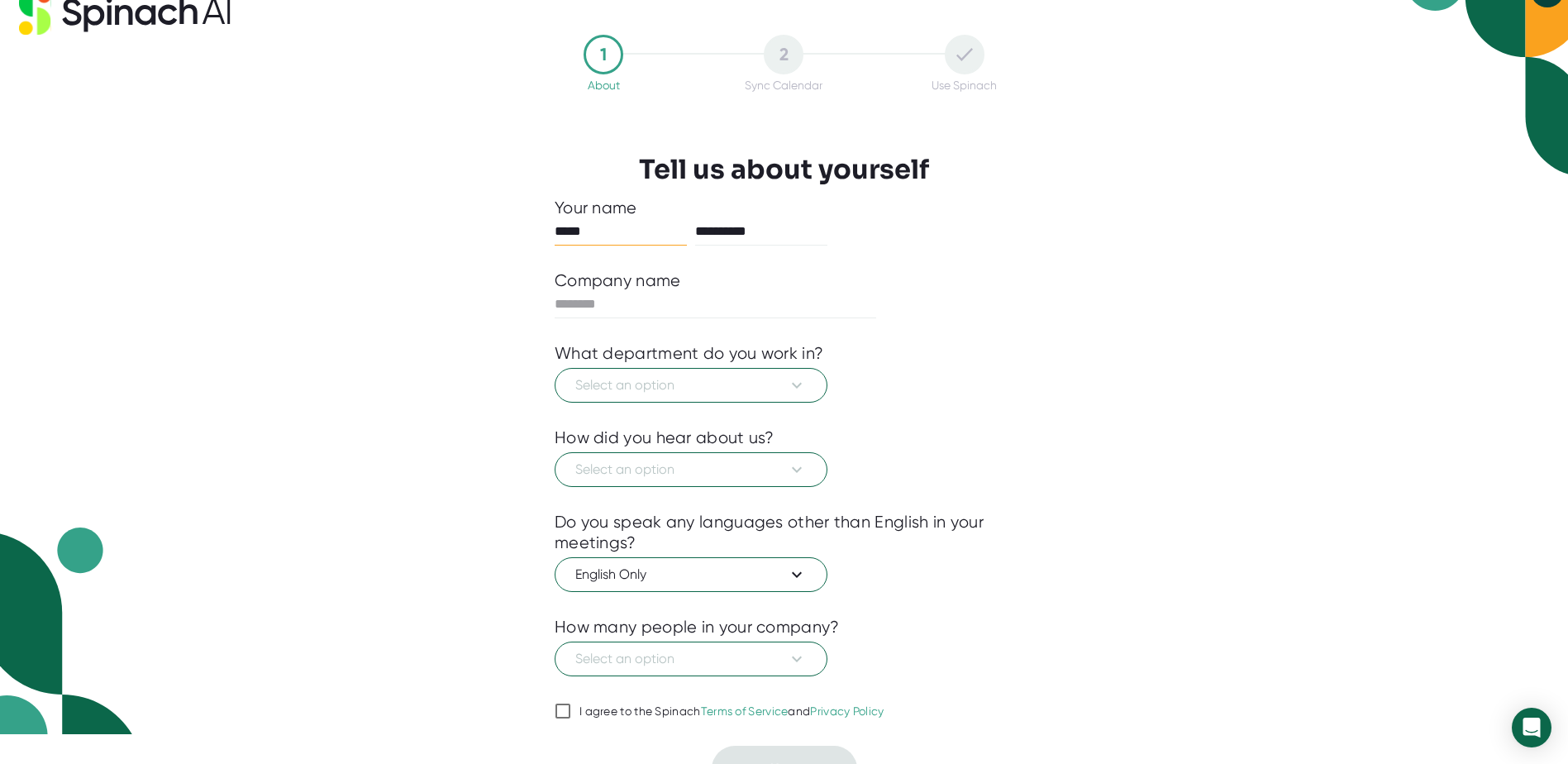
scroll to position [58, 0]
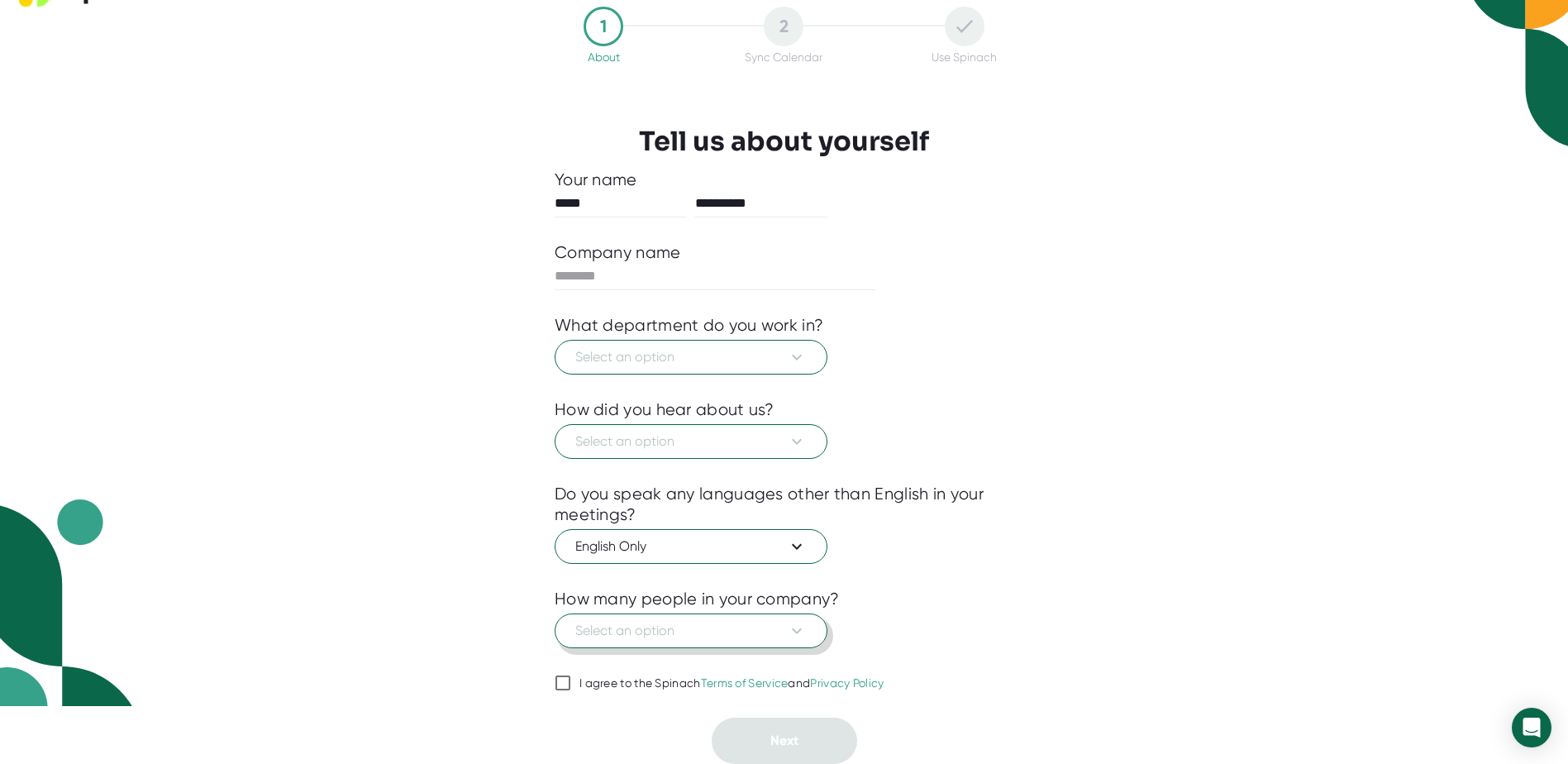
click at [806, 629] on icon at bounding box center [797, 631] width 20 height 20
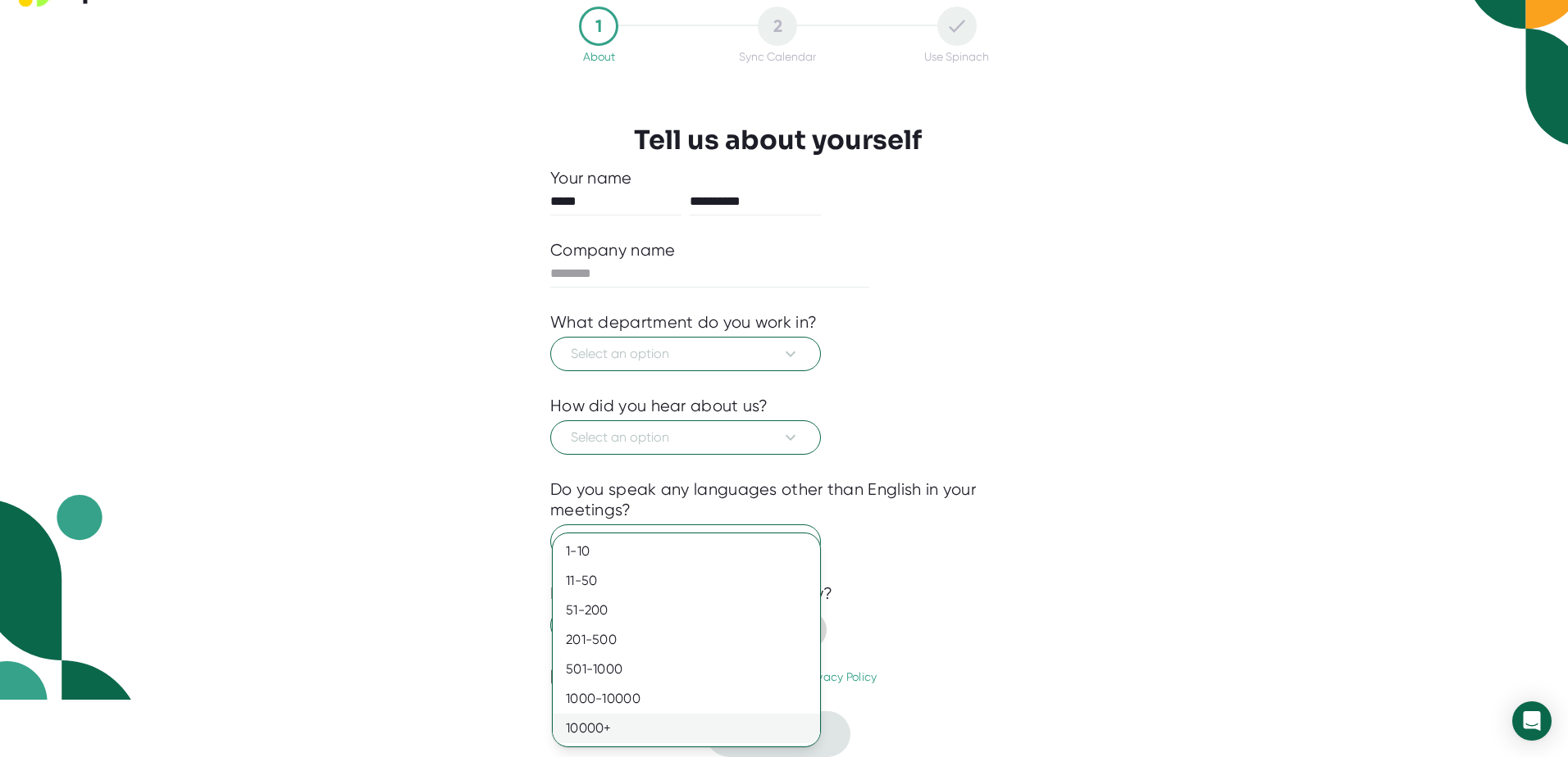
click at [617, 717] on div "10000+" at bounding box center [686, 728] width 267 height 30
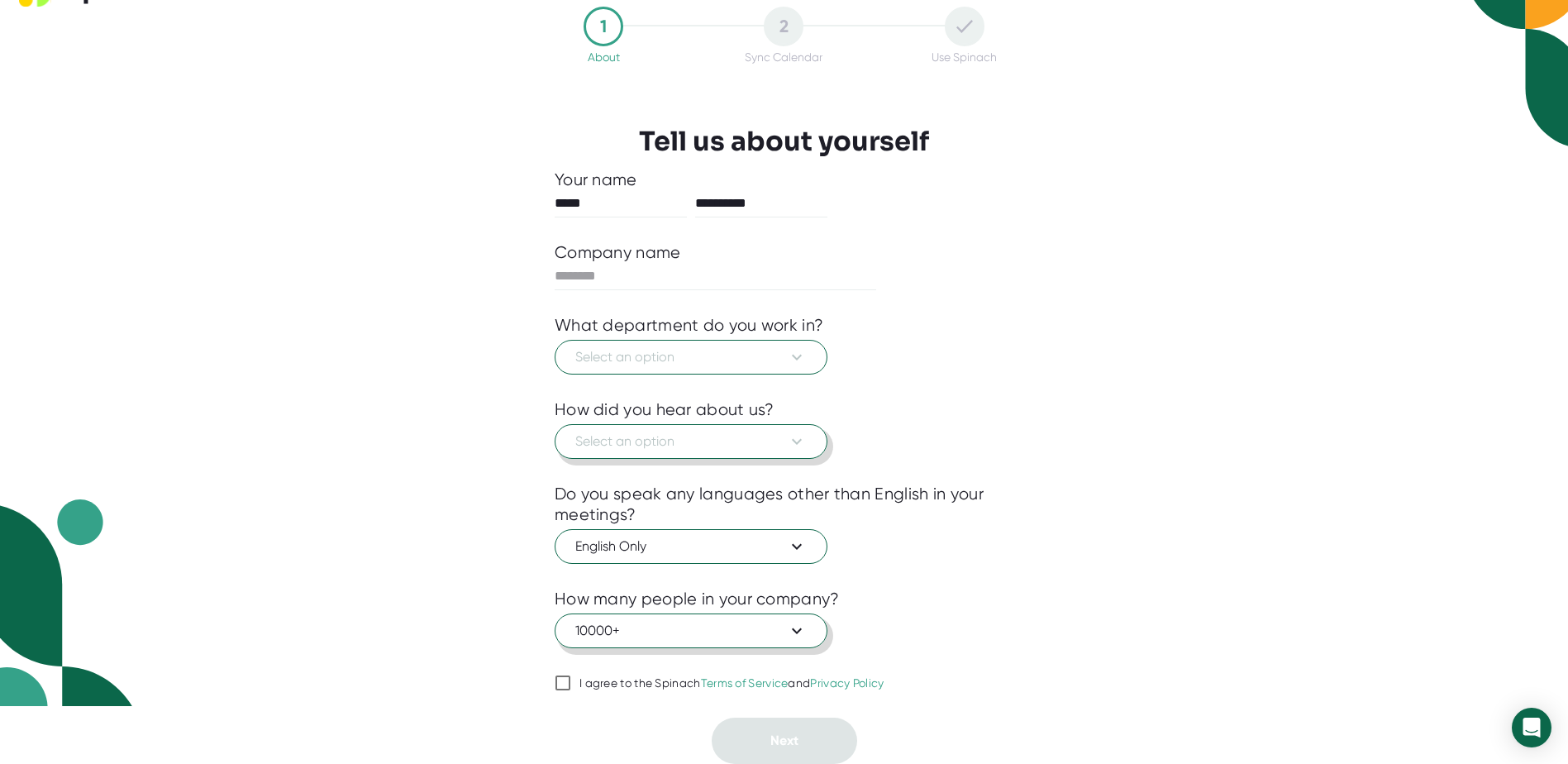
click at [707, 446] on span "Select an option" at bounding box center [691, 441] width 231 height 20
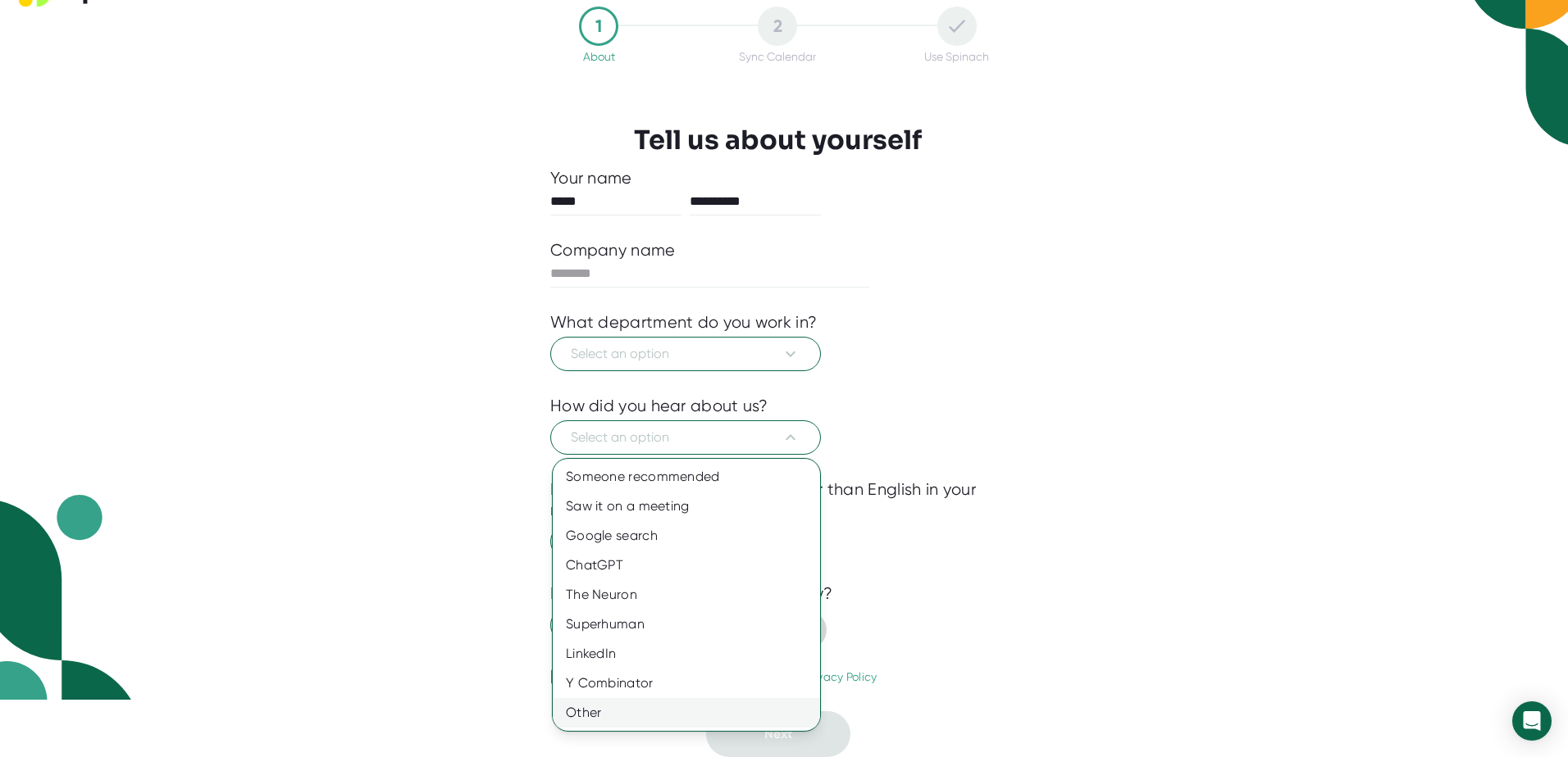
click at [591, 706] on div "Other" at bounding box center [686, 713] width 267 height 30
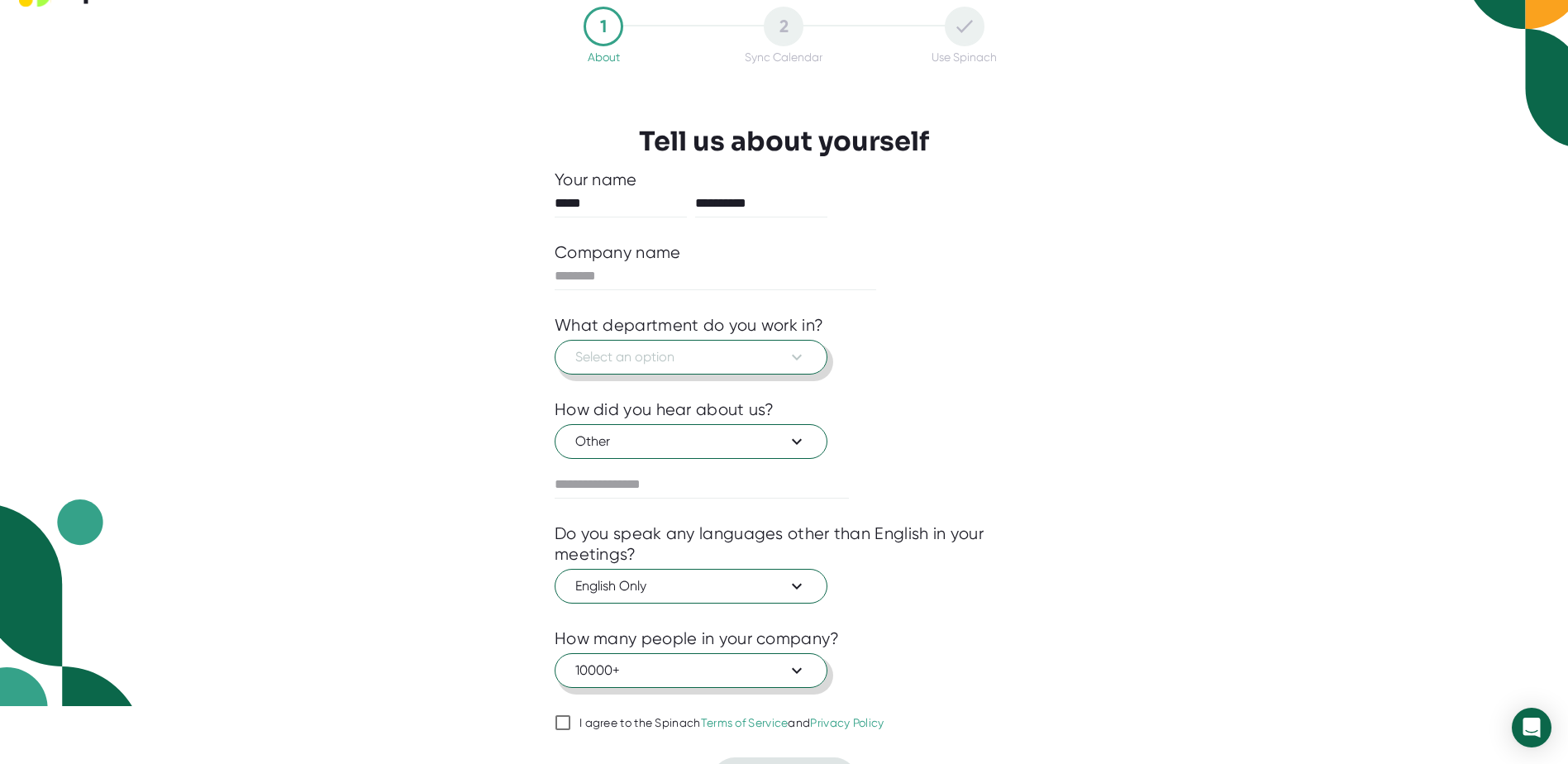
click at [642, 361] on span "Select an option" at bounding box center [691, 357] width 231 height 20
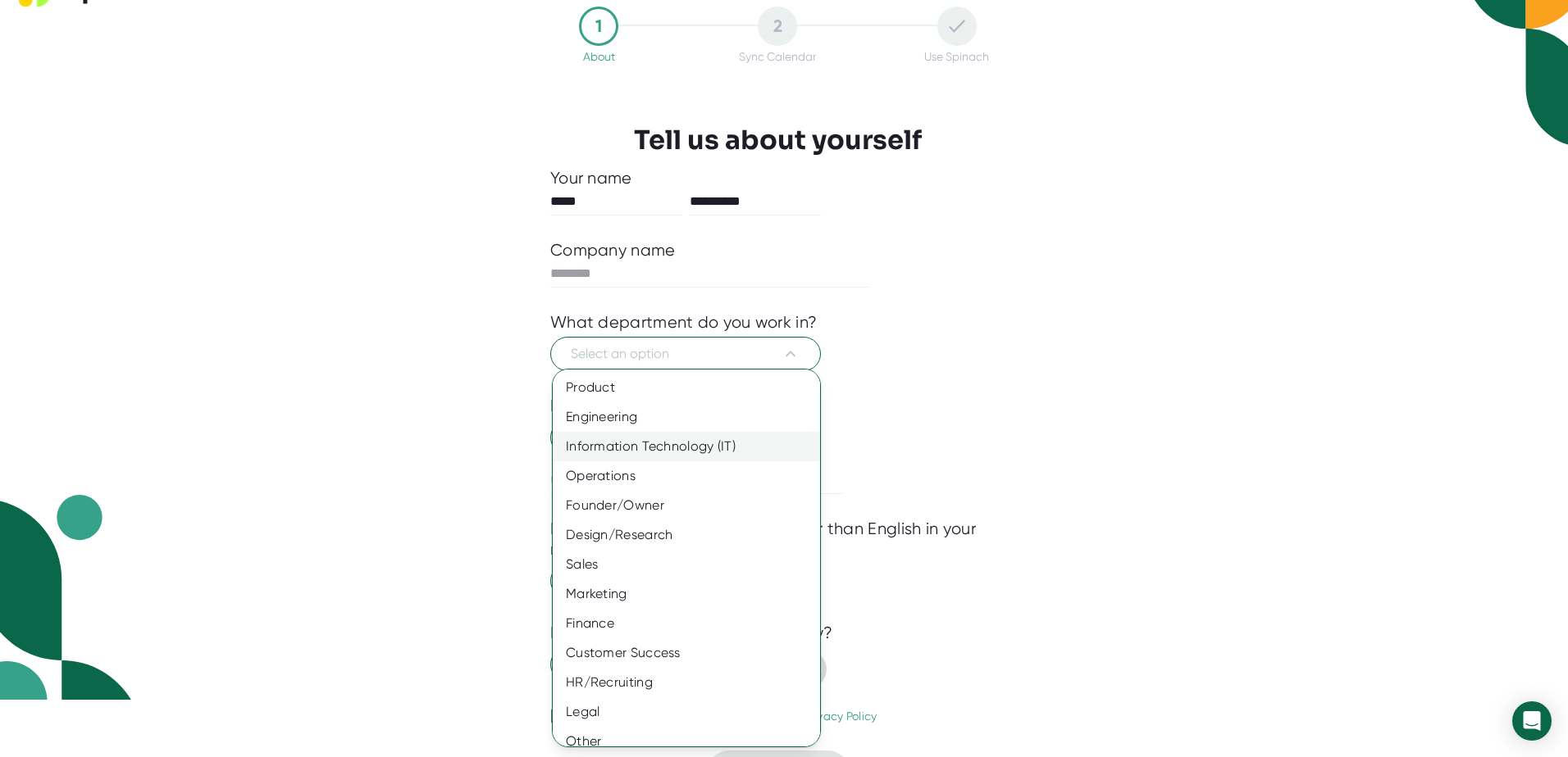
click at [619, 444] on div "Information Technology (IT)" at bounding box center [692, 447] width 279 height 30
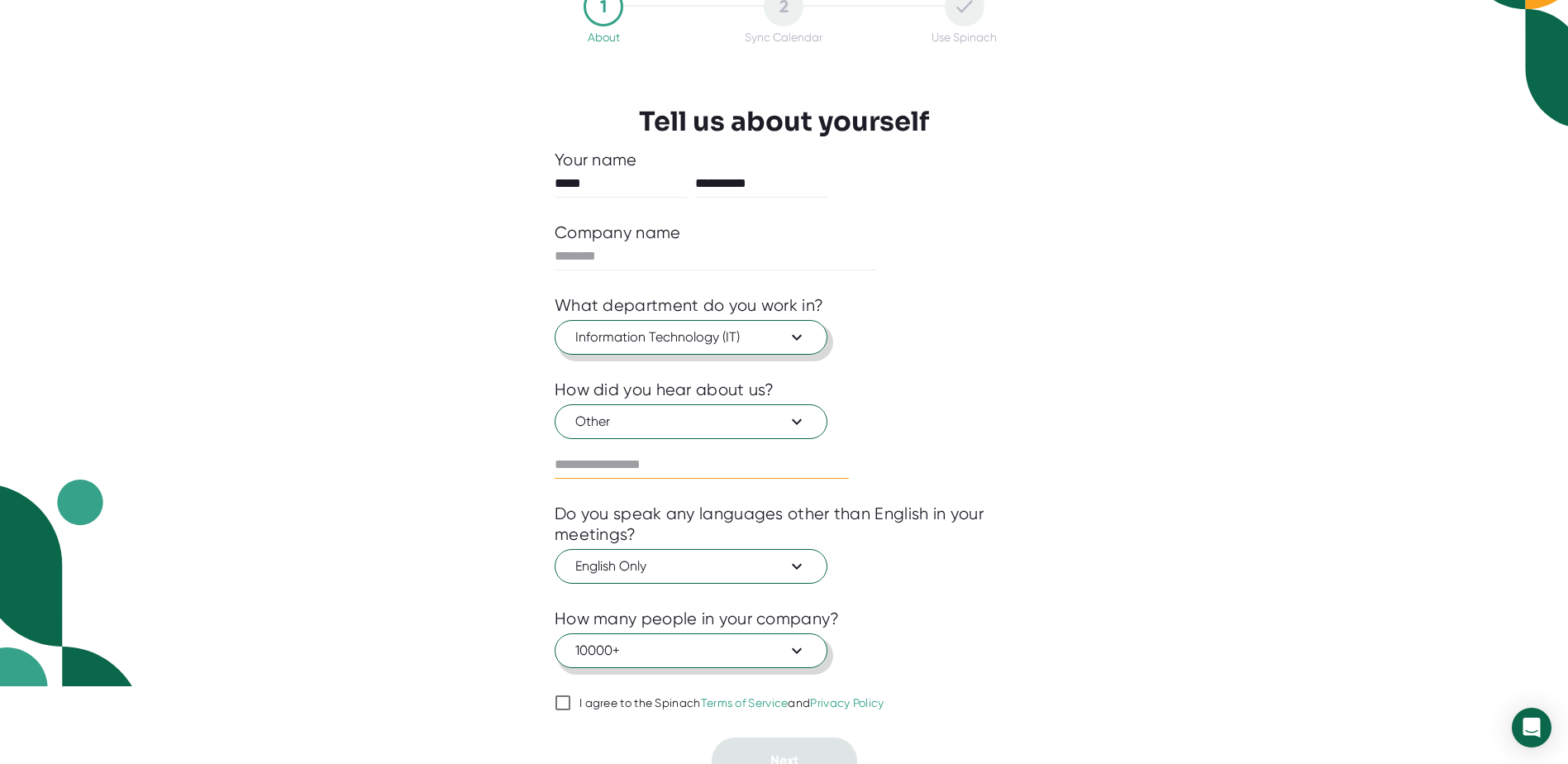
scroll to position [97, 0]
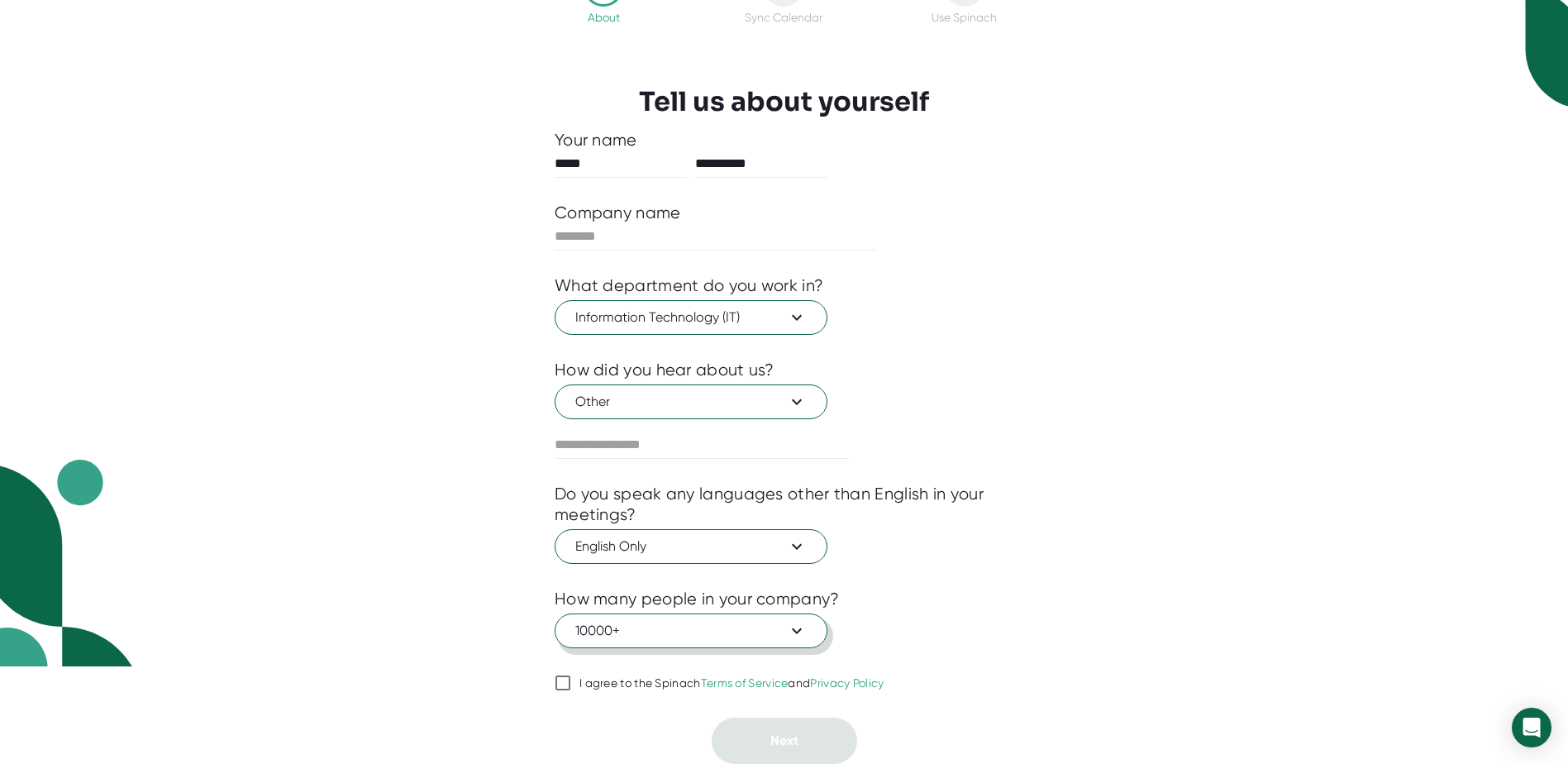
click at [566, 685] on input "I agree to the Spinach Terms of Service and Privacy Policy" at bounding box center [562, 683] width 16 height 20
checkbox input "true"
click at [654, 221] on div "Company name" at bounding box center [618, 213] width 126 height 20
click at [653, 242] on input "text" at bounding box center [715, 236] width 322 height 26
type input "******"
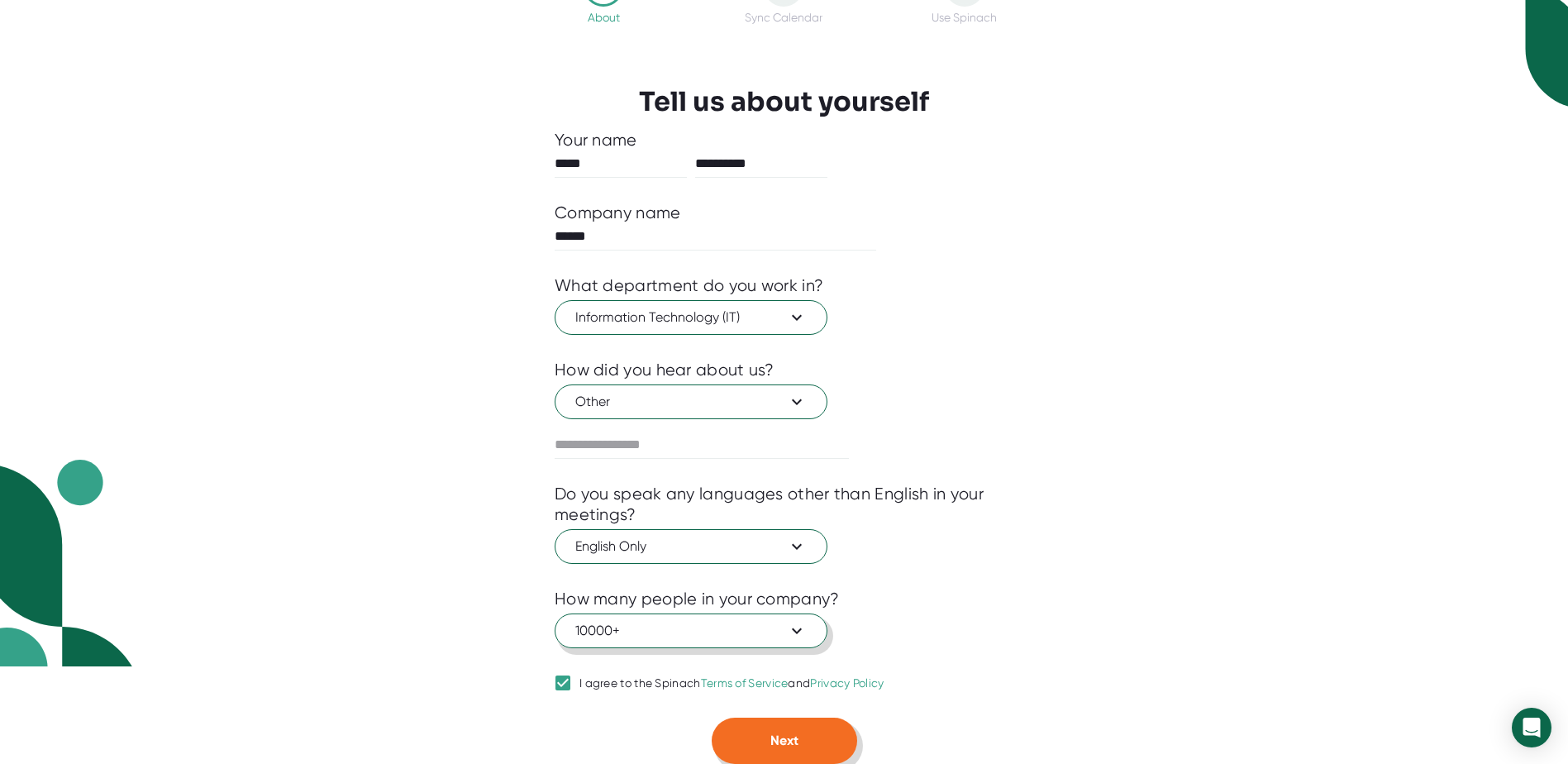
click at [814, 738] on button "Next" at bounding box center [784, 741] width 146 height 46
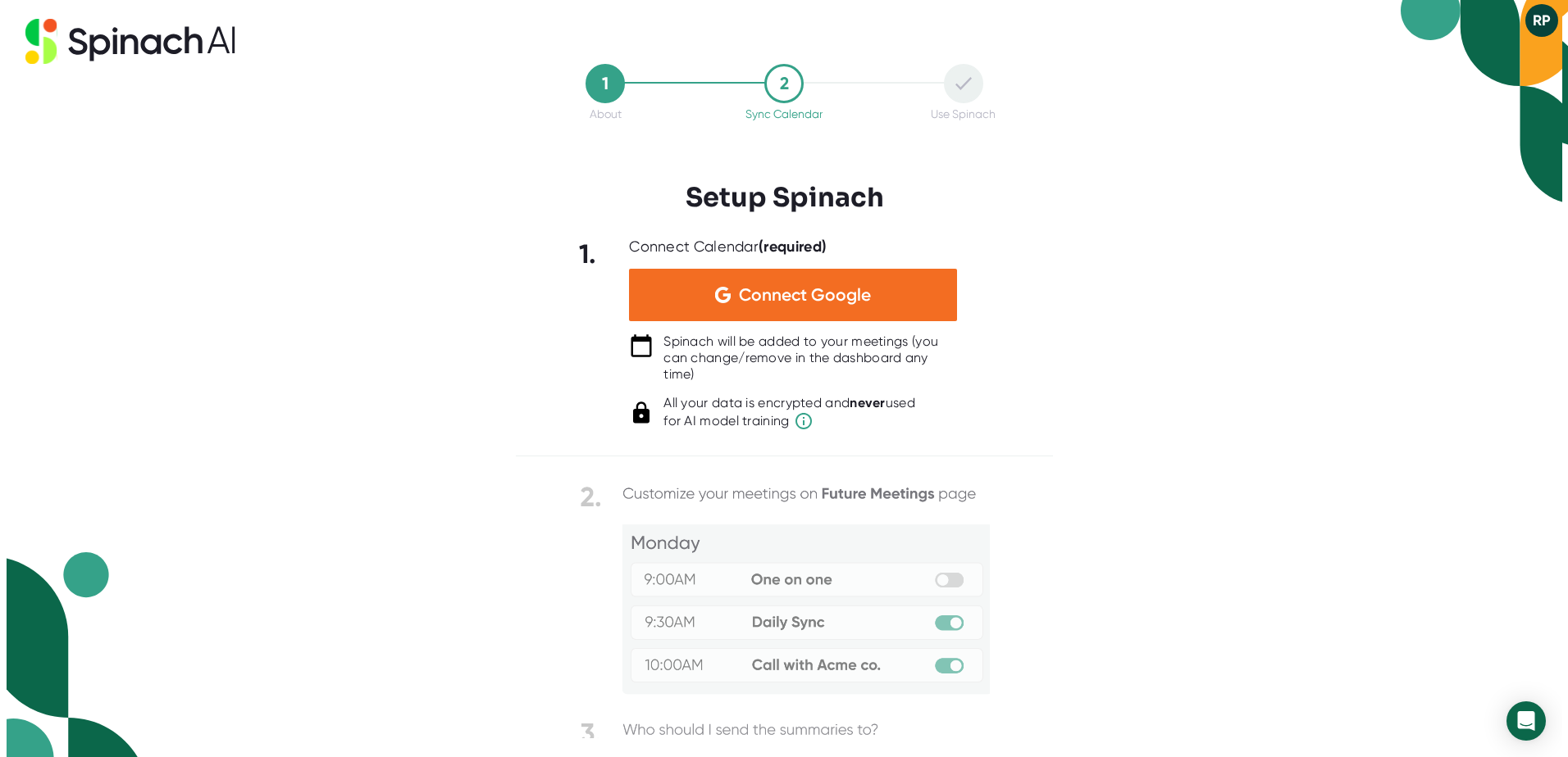
scroll to position [0, 0]
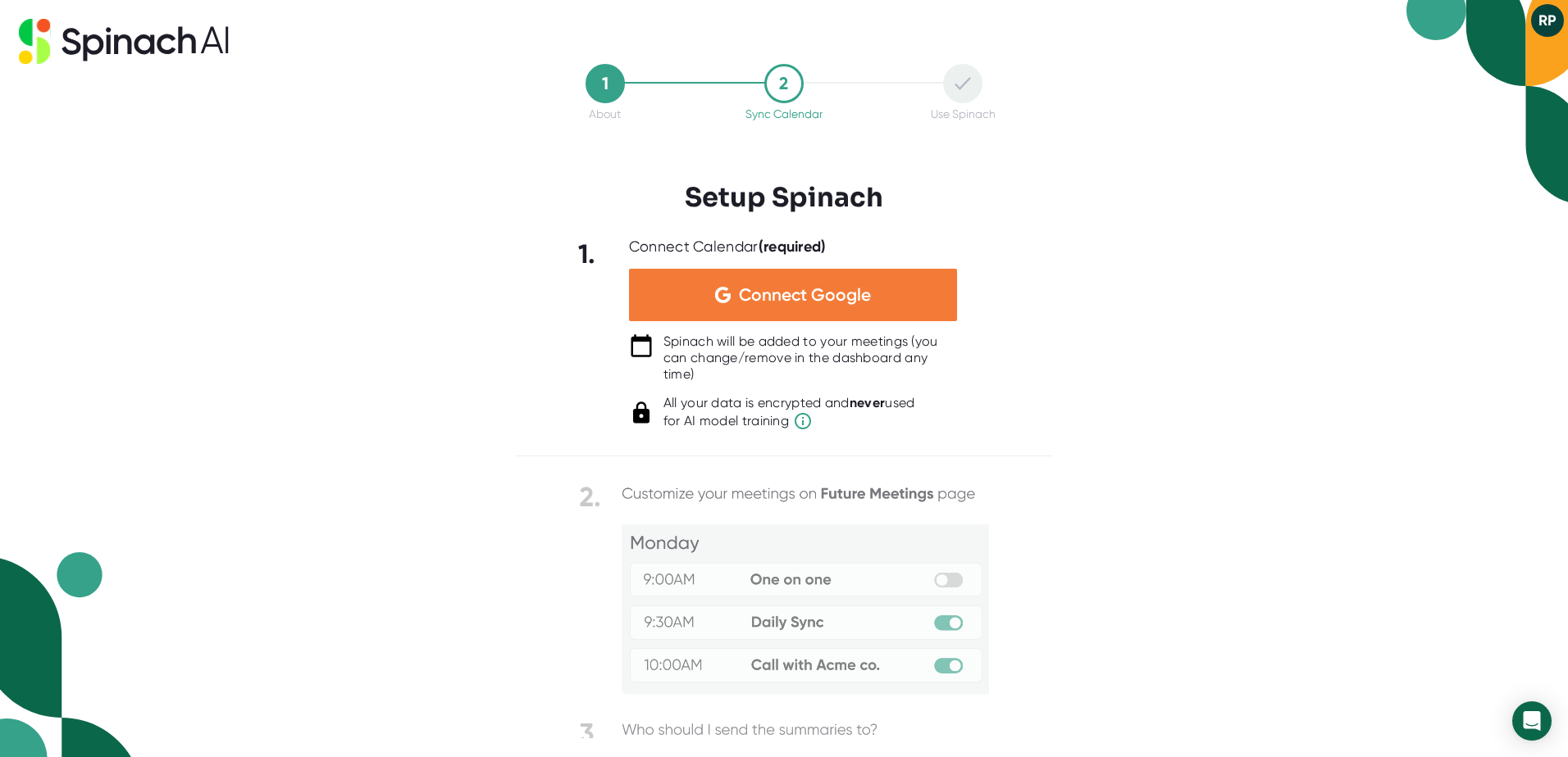
click at [808, 289] on span "Connect Google" at bounding box center [805, 294] width 132 height 16
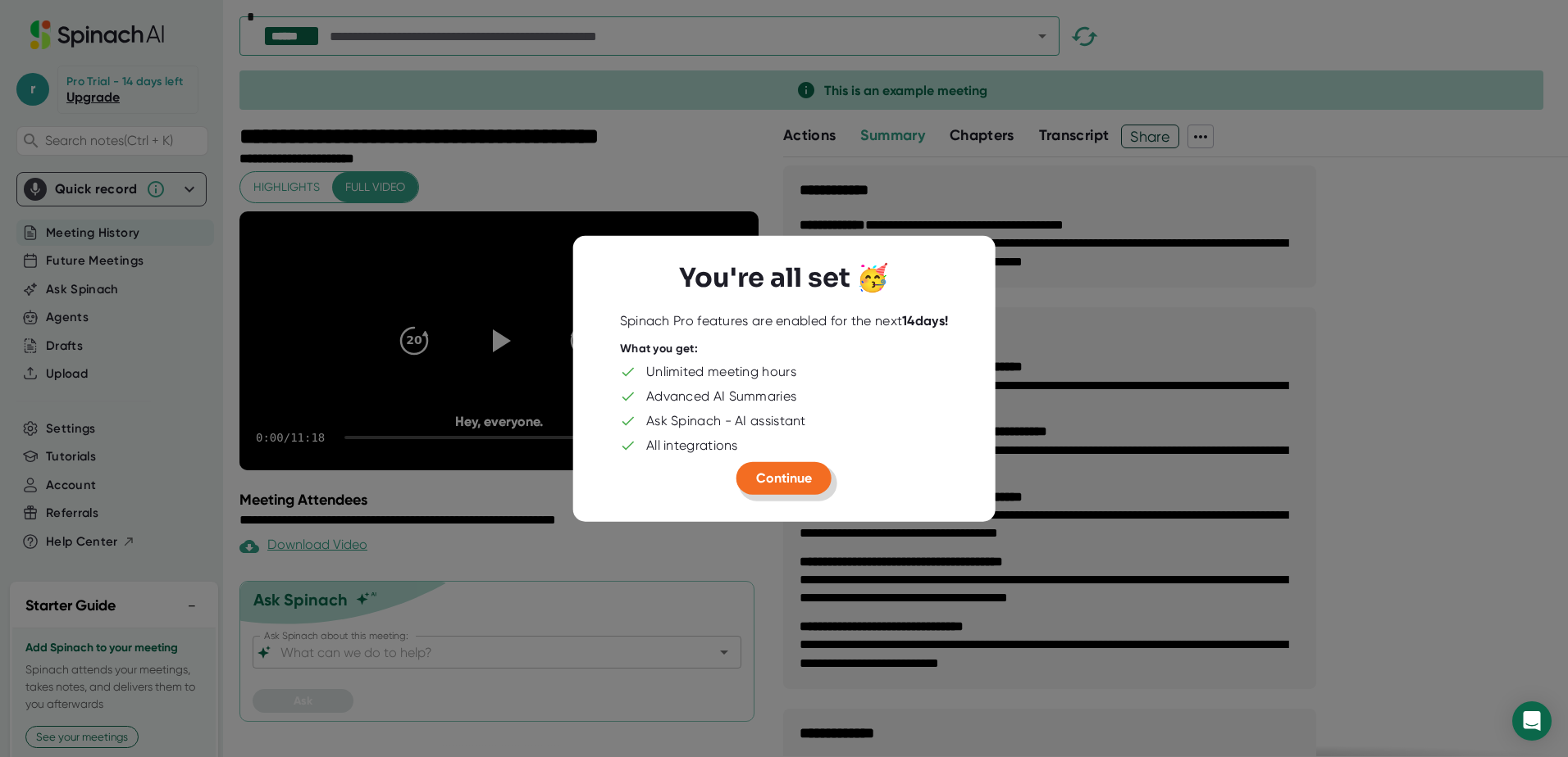
click at [800, 474] on span "Continue" at bounding box center [784, 478] width 56 height 15
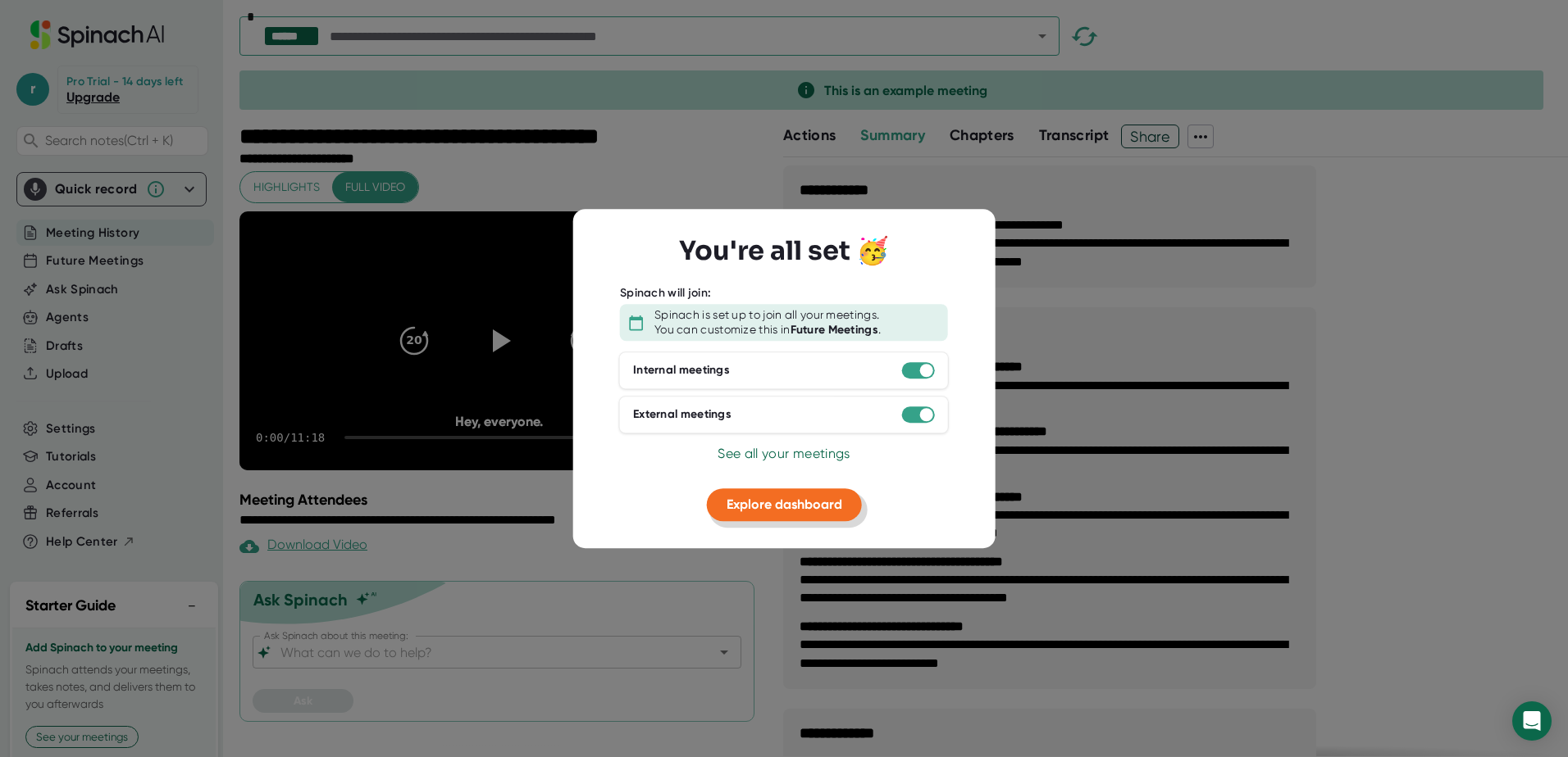
click at [806, 505] on span "Explore dashboard" at bounding box center [784, 504] width 116 height 15
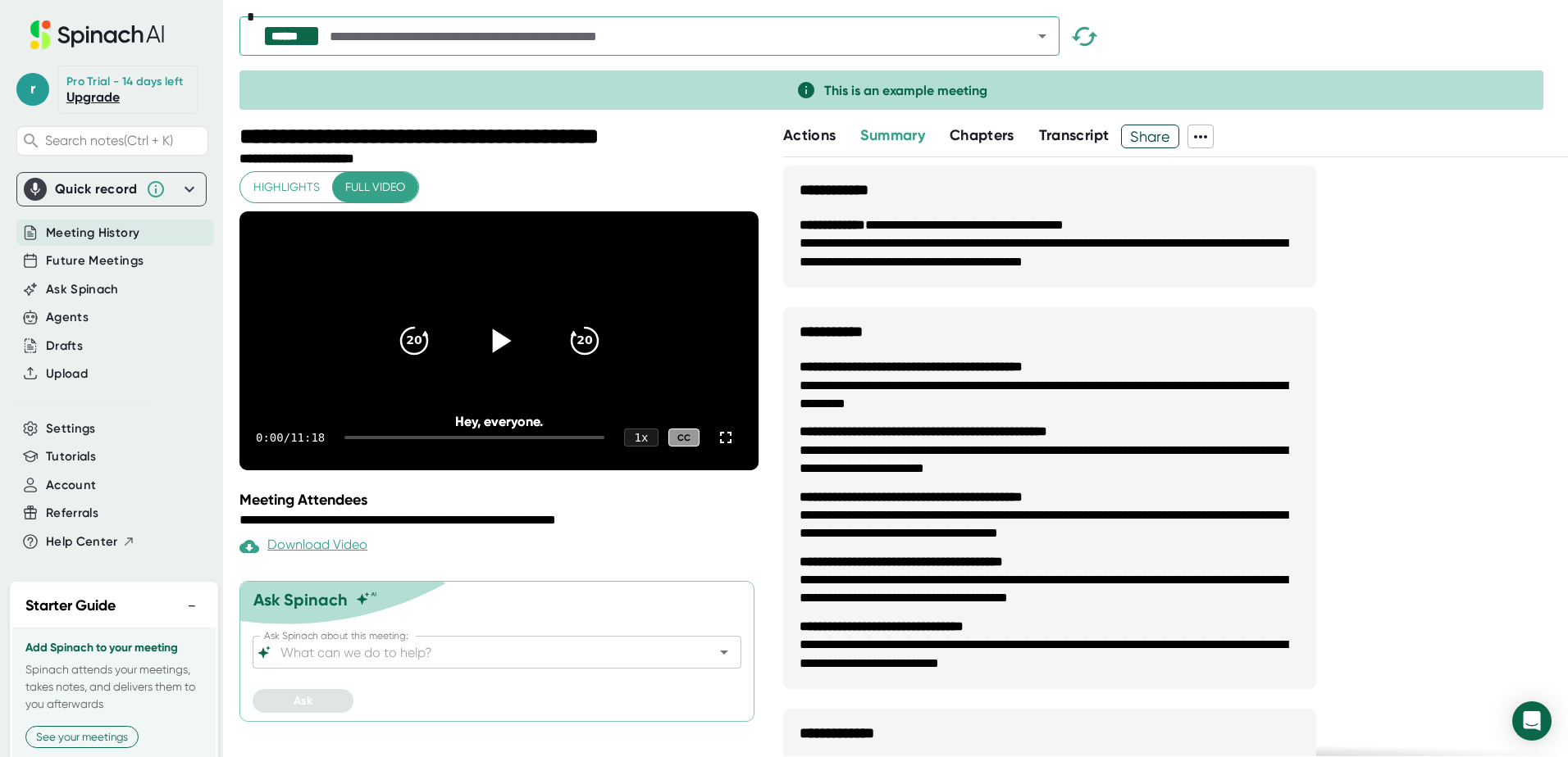
click at [492, 353] on icon at bounding box center [501, 341] width 19 height 24
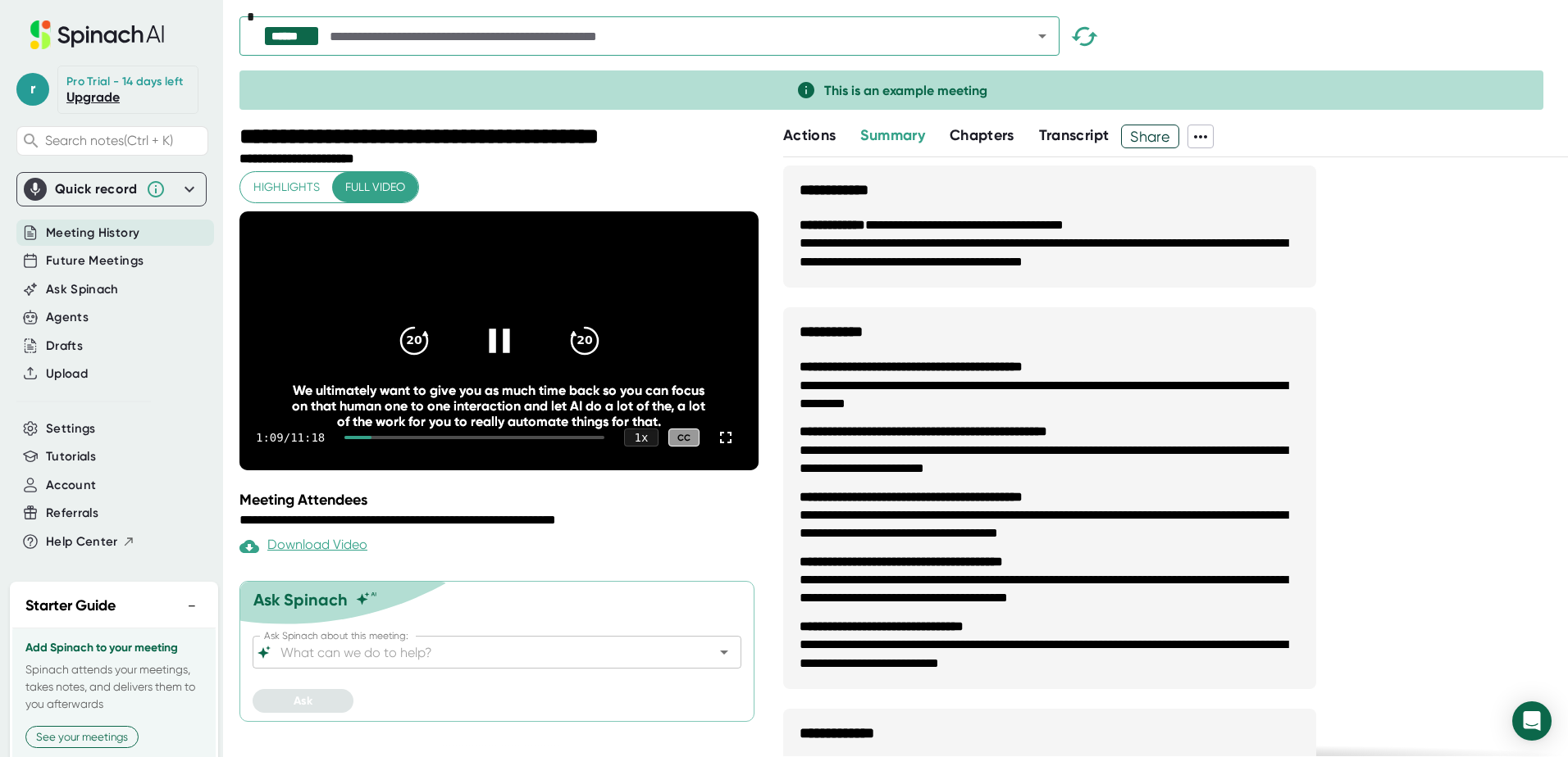
click at [443, 460] on div "1:09 / 11:18 1 x CC" at bounding box center [498, 438] width 519 height 66
click at [438, 439] on div at bounding box center [474, 438] width 260 height 3
click at [492, 460] on div "4:07 / 11:18 1 x CC" at bounding box center [498, 438] width 519 height 66
click at [492, 439] on div at bounding box center [474, 438] width 260 height 3
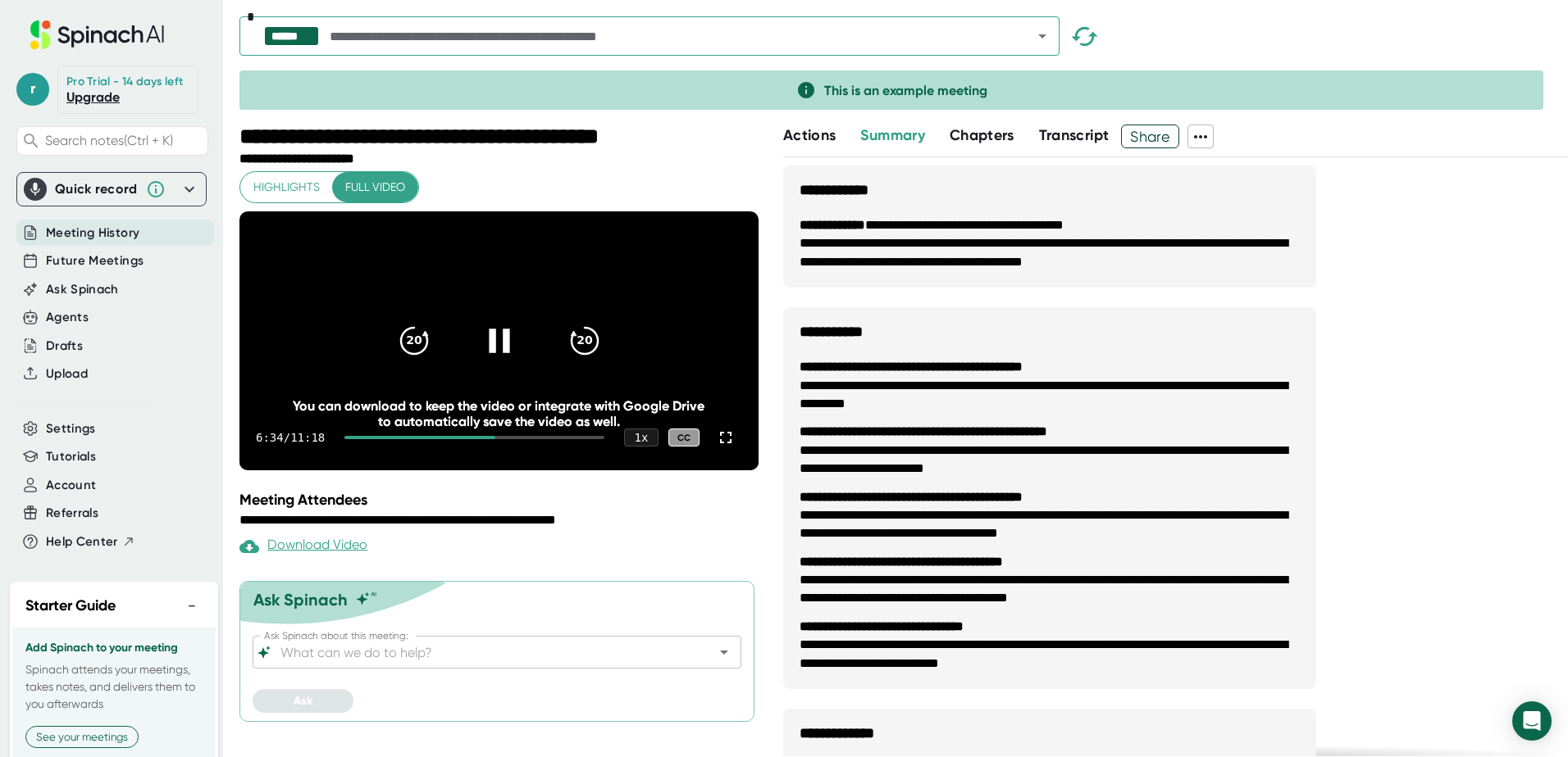
click at [492, 347] on icon at bounding box center [498, 341] width 41 height 41
click at [88, 271] on span "Future Meetings" at bounding box center [94, 261] width 97 height 19
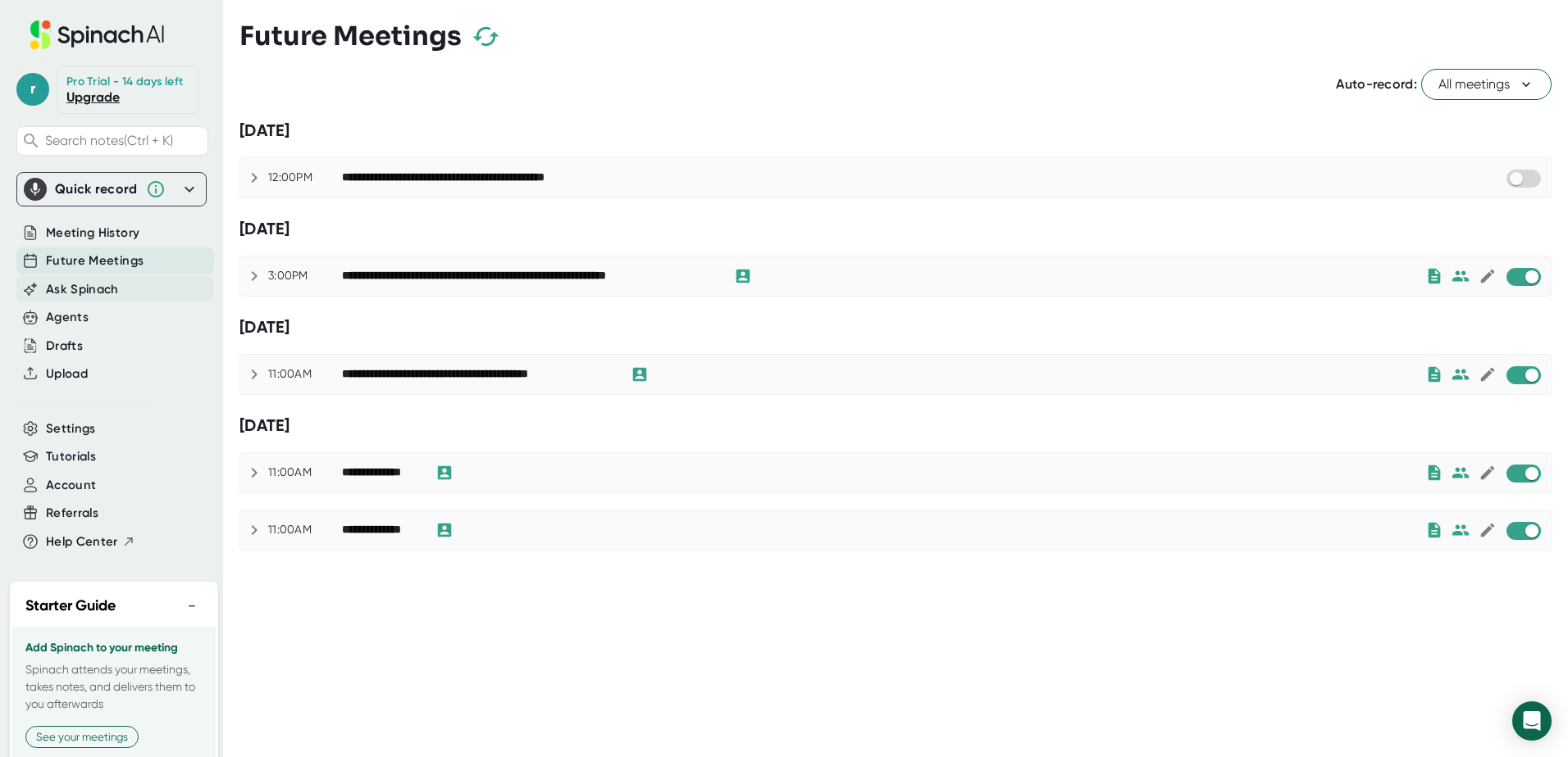
click at [80, 299] on span "Ask Spinach" at bounding box center [82, 289] width 73 height 19
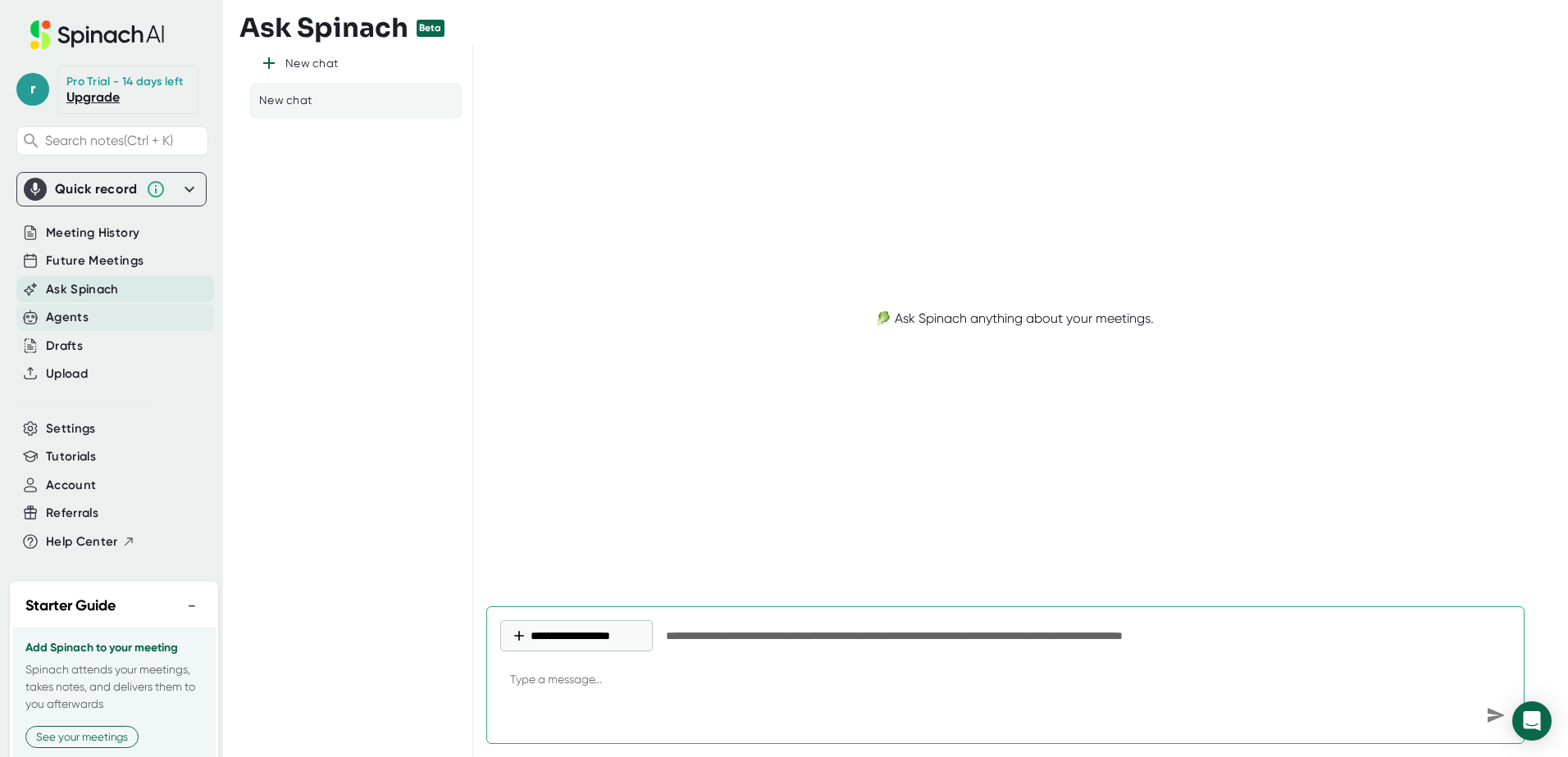
type textarea "x"
click at [57, 327] on div "Agents" at bounding box center [67, 317] width 42 height 19
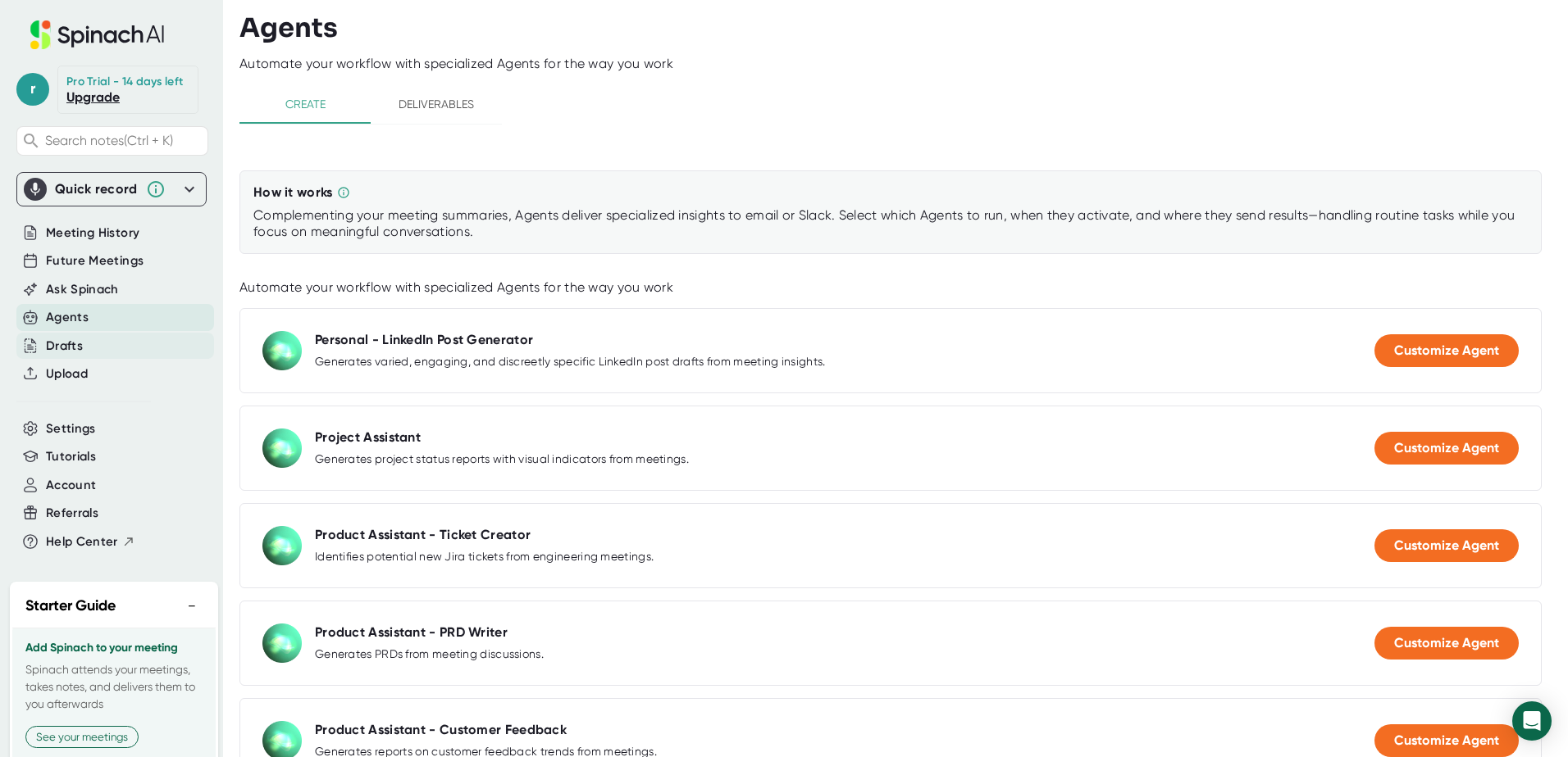
click at [62, 356] on div "Drafts" at bounding box center [64, 346] width 37 height 19
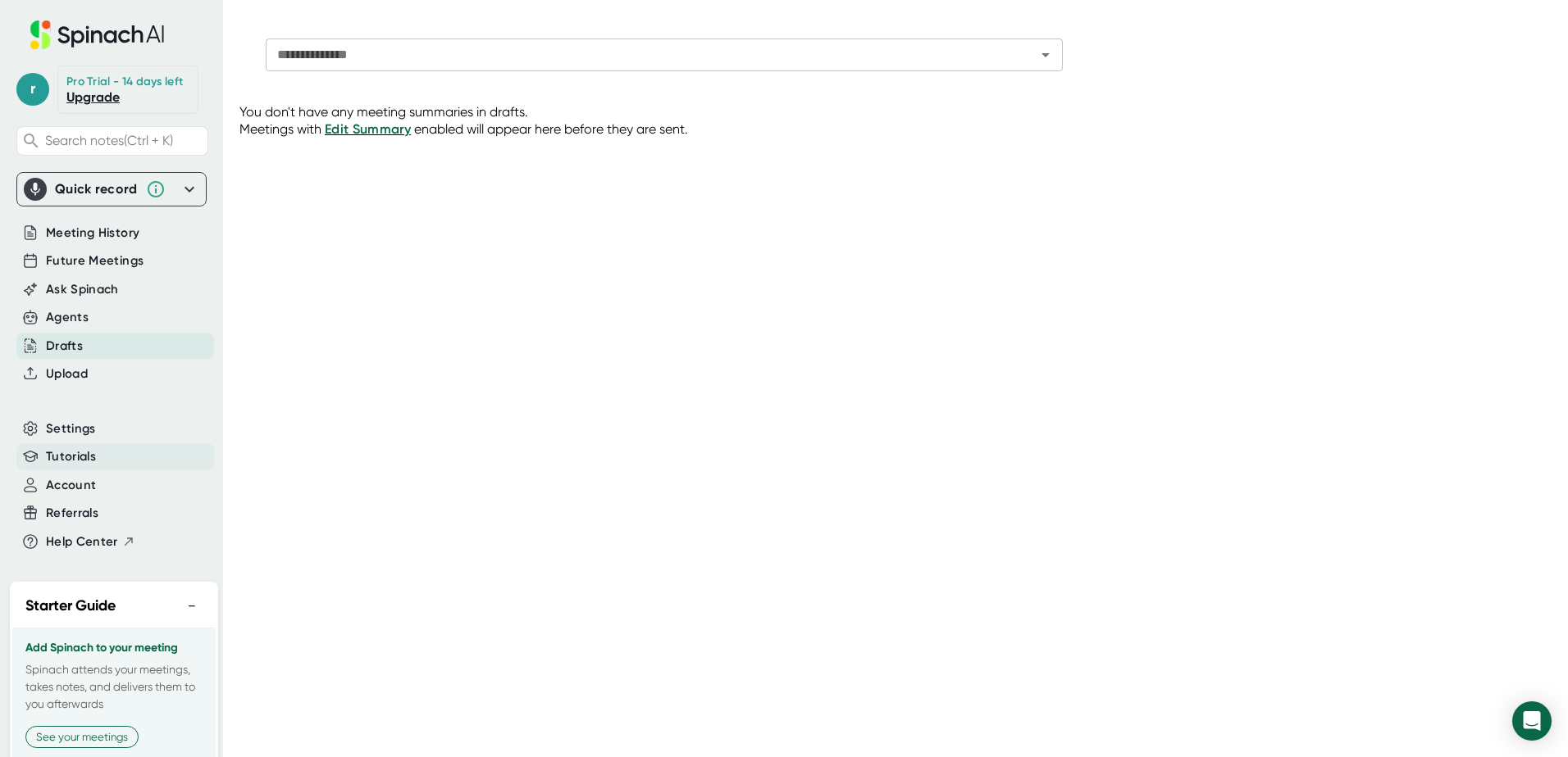
click at [71, 466] on span "Tutorials" at bounding box center [70, 457] width 50 height 19
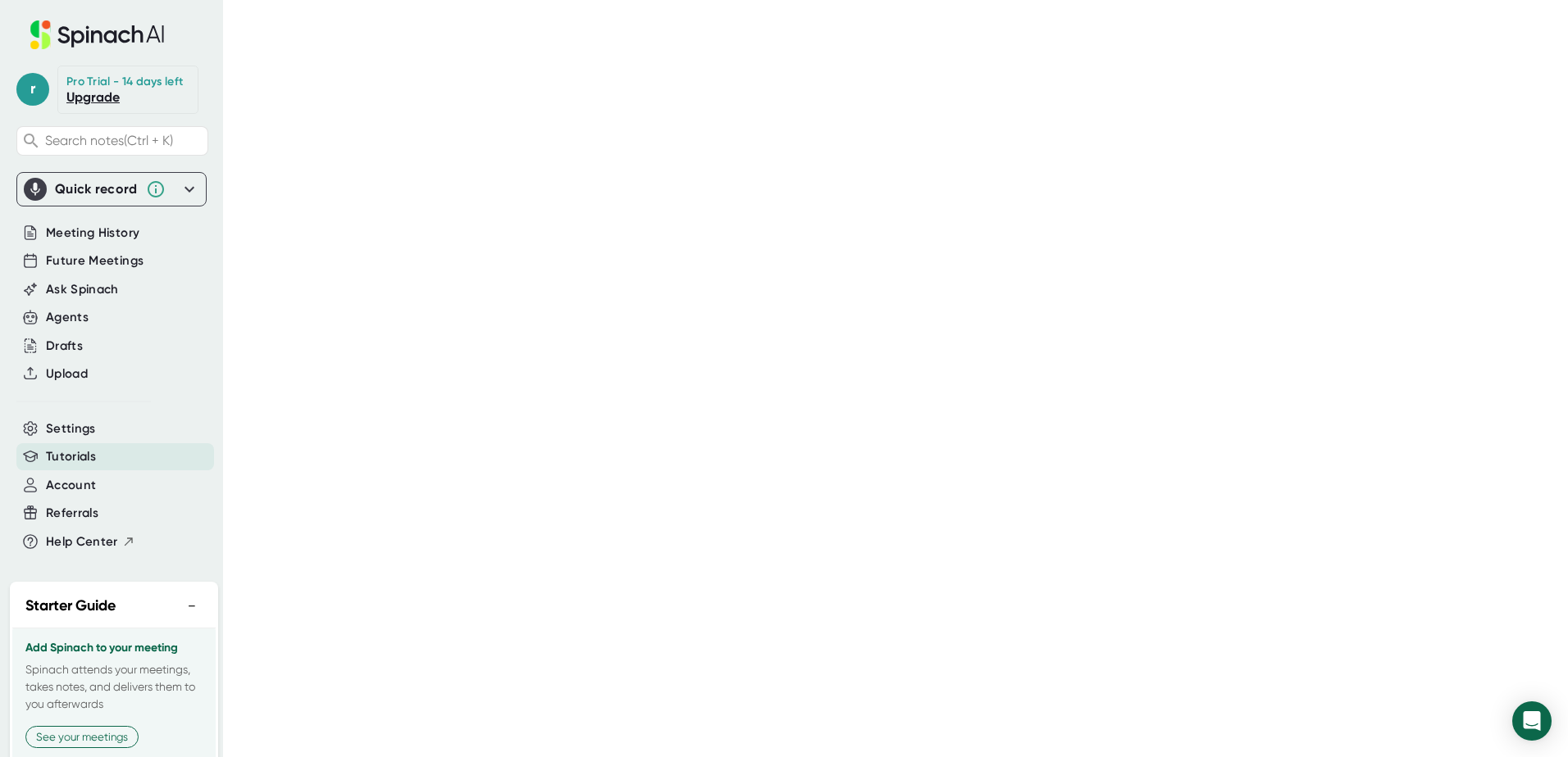
click at [28, 198] on icon at bounding box center [35, 189] width 16 height 16
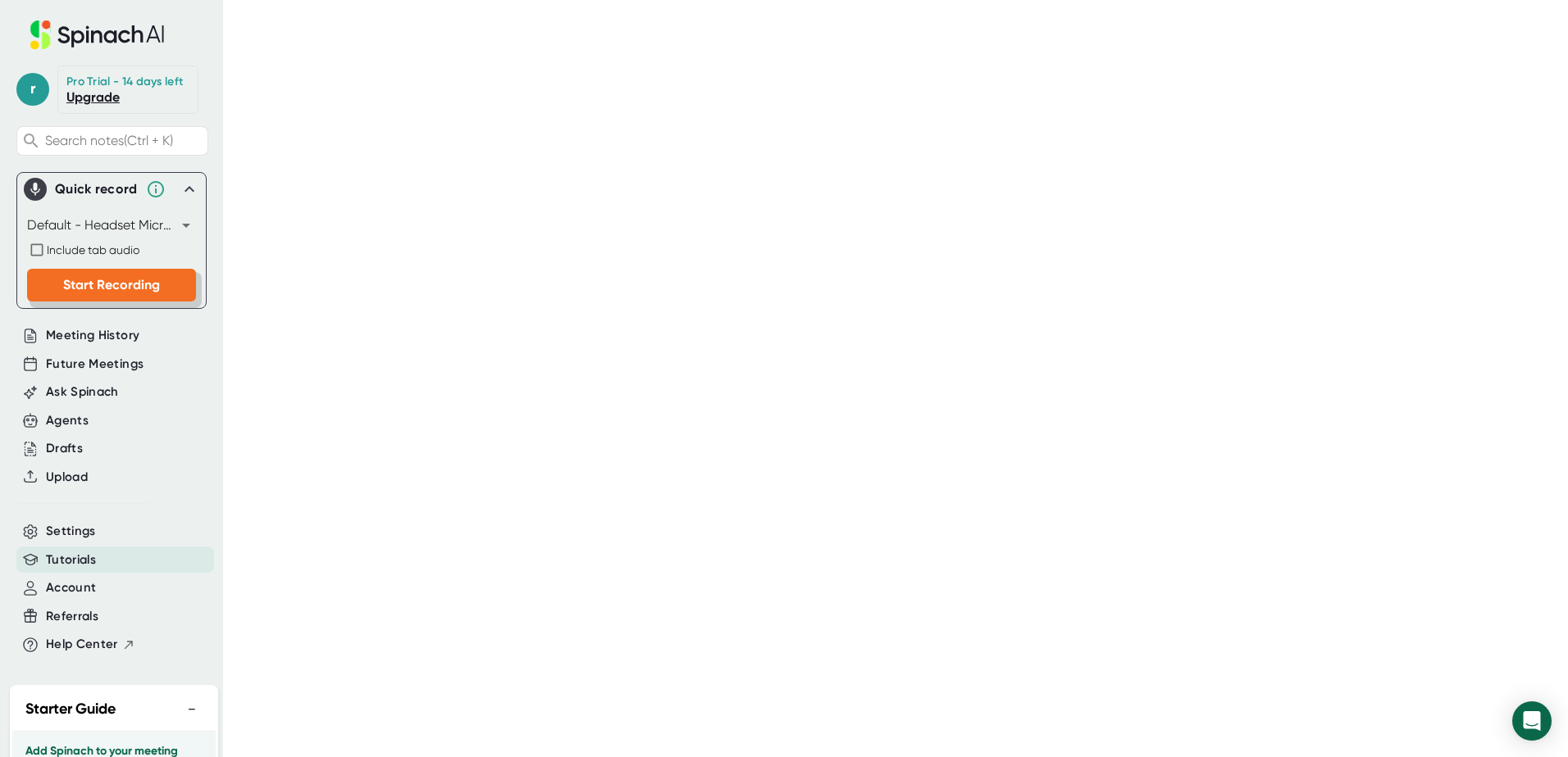
click at [119, 293] on span "Start Recording" at bounding box center [112, 285] width 96 height 15
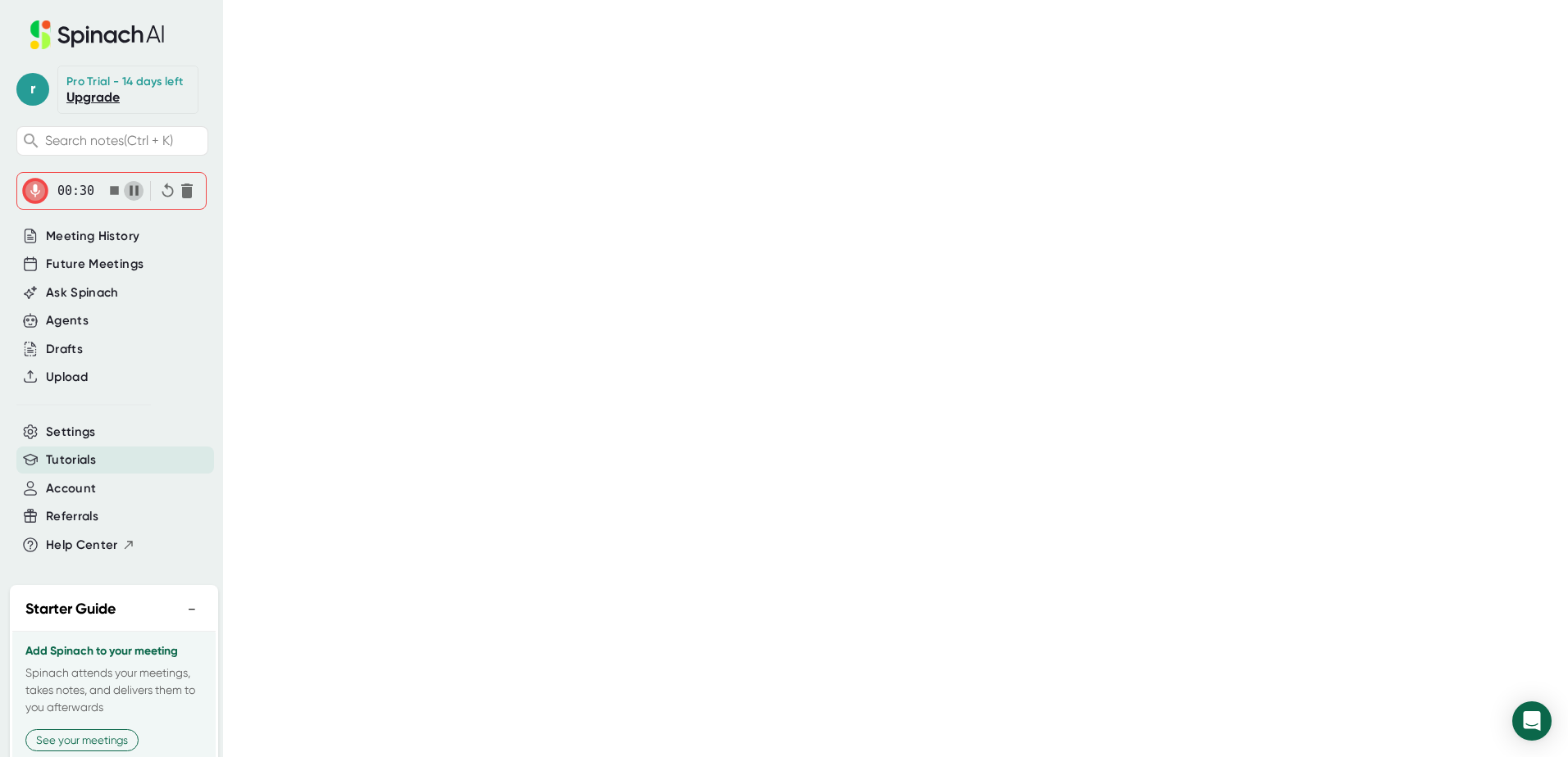
click at [129, 200] on icon "button" at bounding box center [134, 190] width 17 height 17
click at [131, 195] on icon "button" at bounding box center [135, 190] width 8 height 10
click at [129, 200] on icon "button" at bounding box center [134, 190] width 17 height 17
click at [110, 195] on icon "button" at bounding box center [114, 190] width 9 height 9
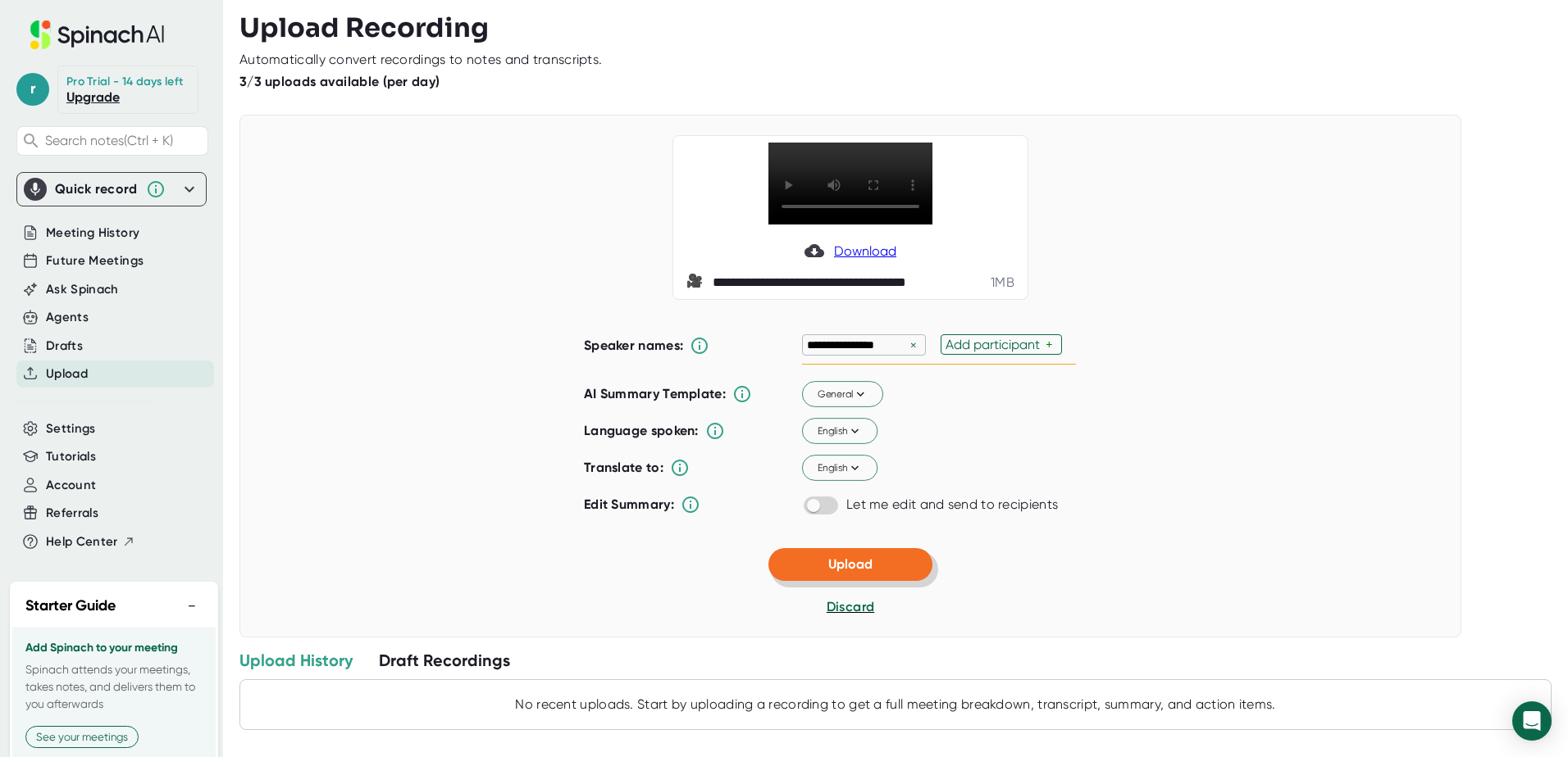
click at [837, 572] on span "Upload" at bounding box center [850, 564] width 44 height 15
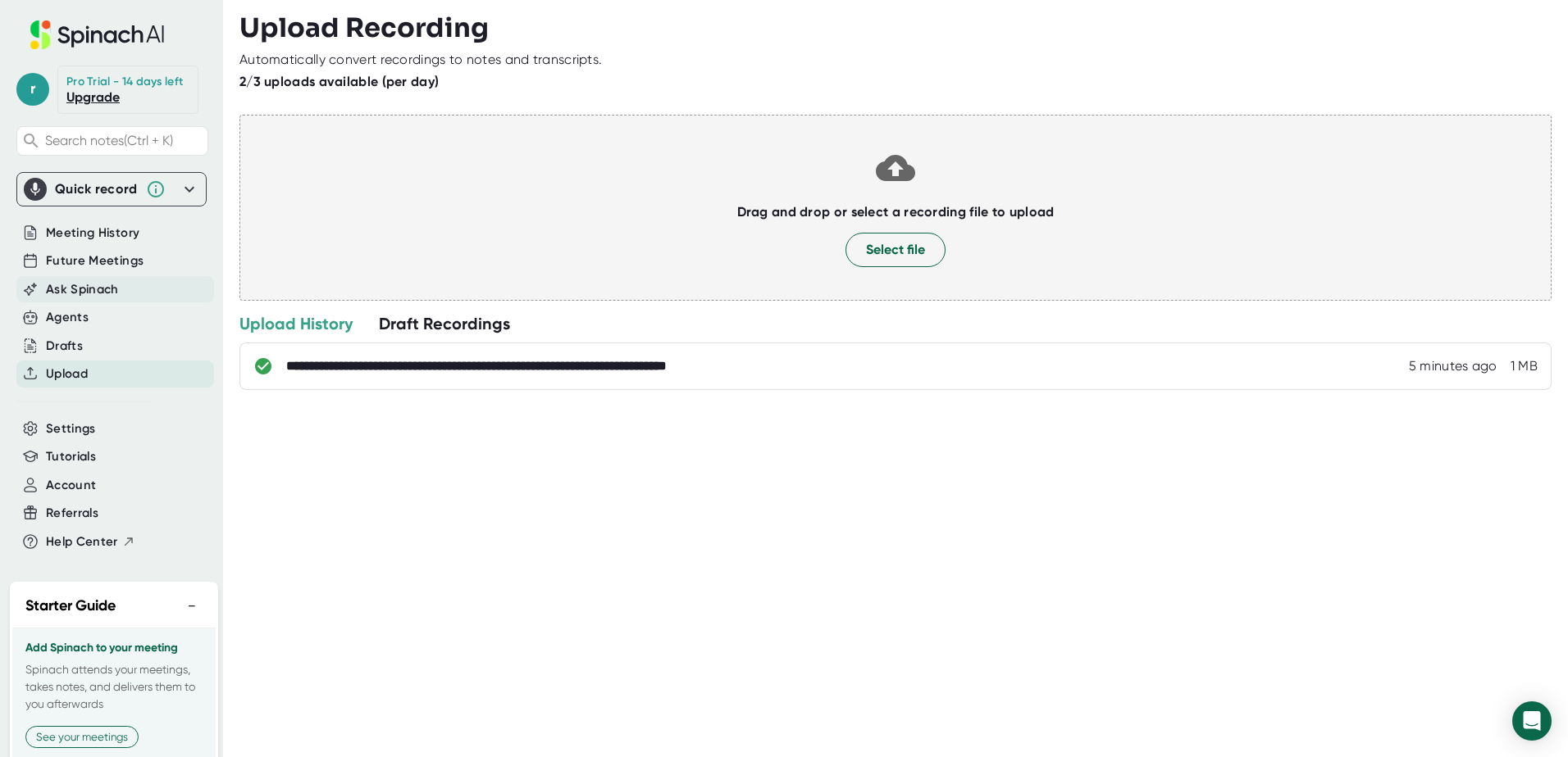
click at [101, 299] on span "Ask Spinach" at bounding box center [82, 289] width 73 height 19
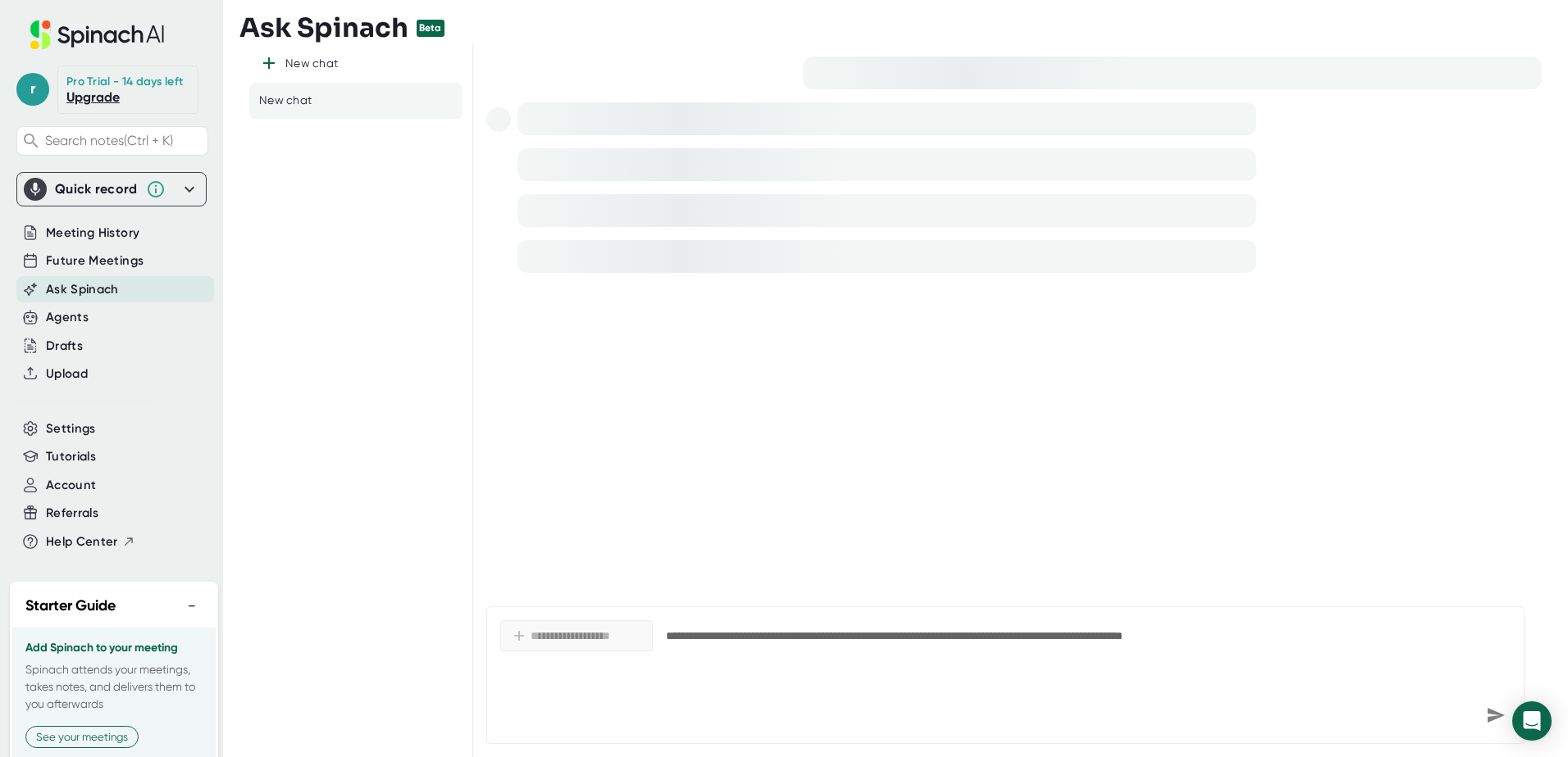
type textarea "x"
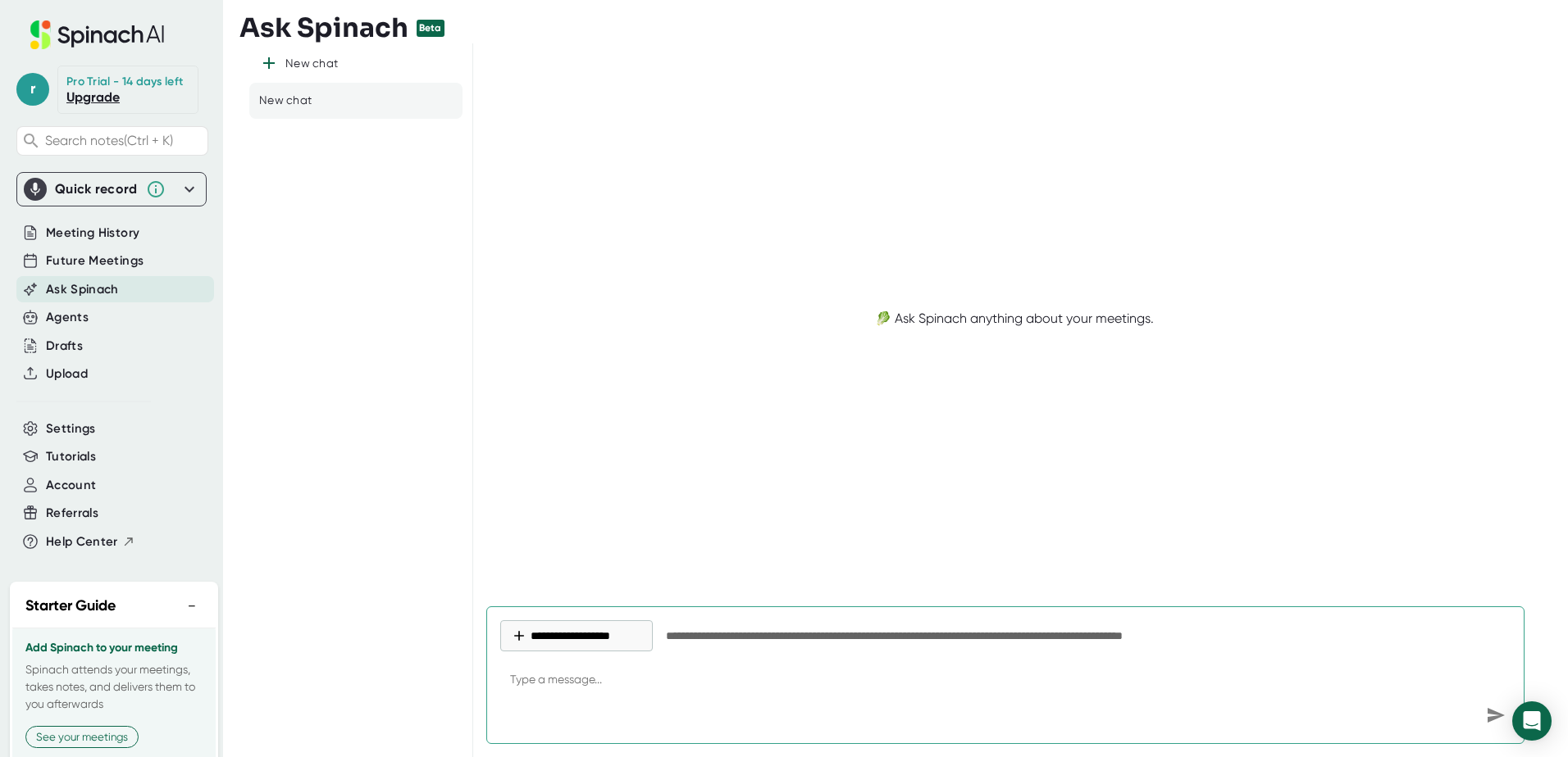
type textarea "w"
type textarea "x"
type textarea "wh"
type textarea "x"
type textarea "wha"
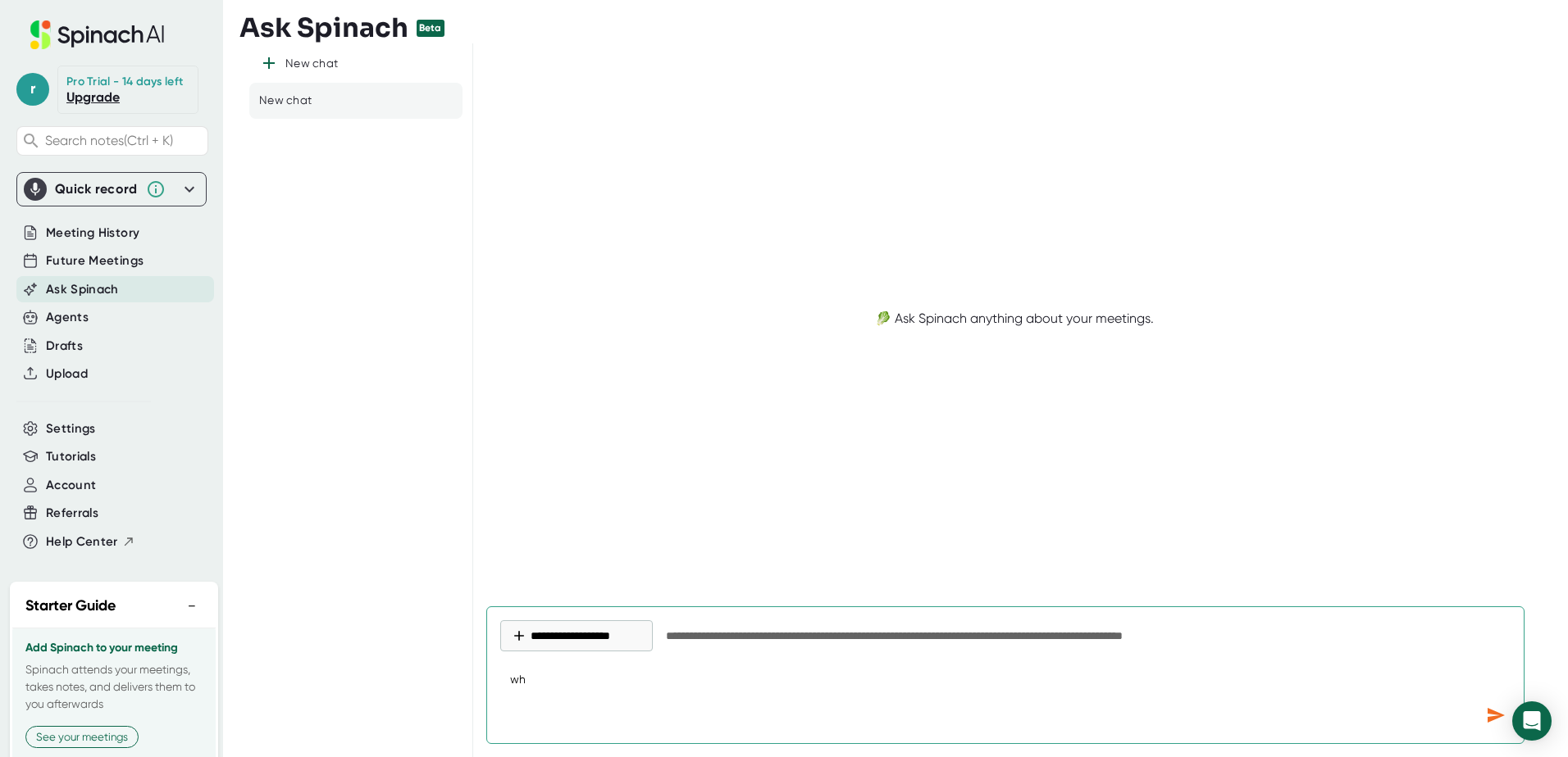
type textarea "x"
type textarea "what"
type textarea "x"
type textarea "what"
type textarea "x"
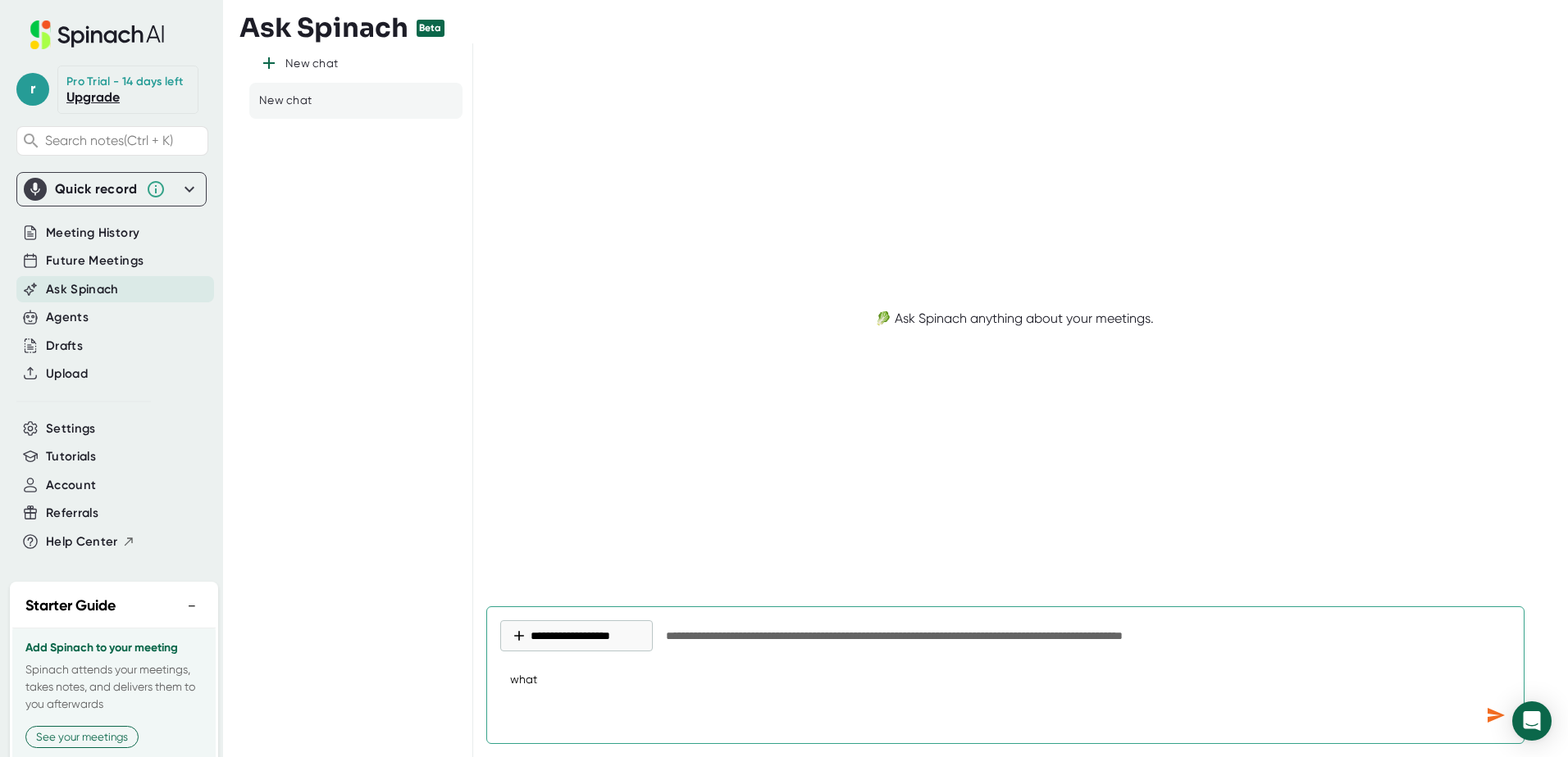
type textarea "what I"
type textarea "x"
type textarea "what I"
type textarea "x"
type textarea "what I h"
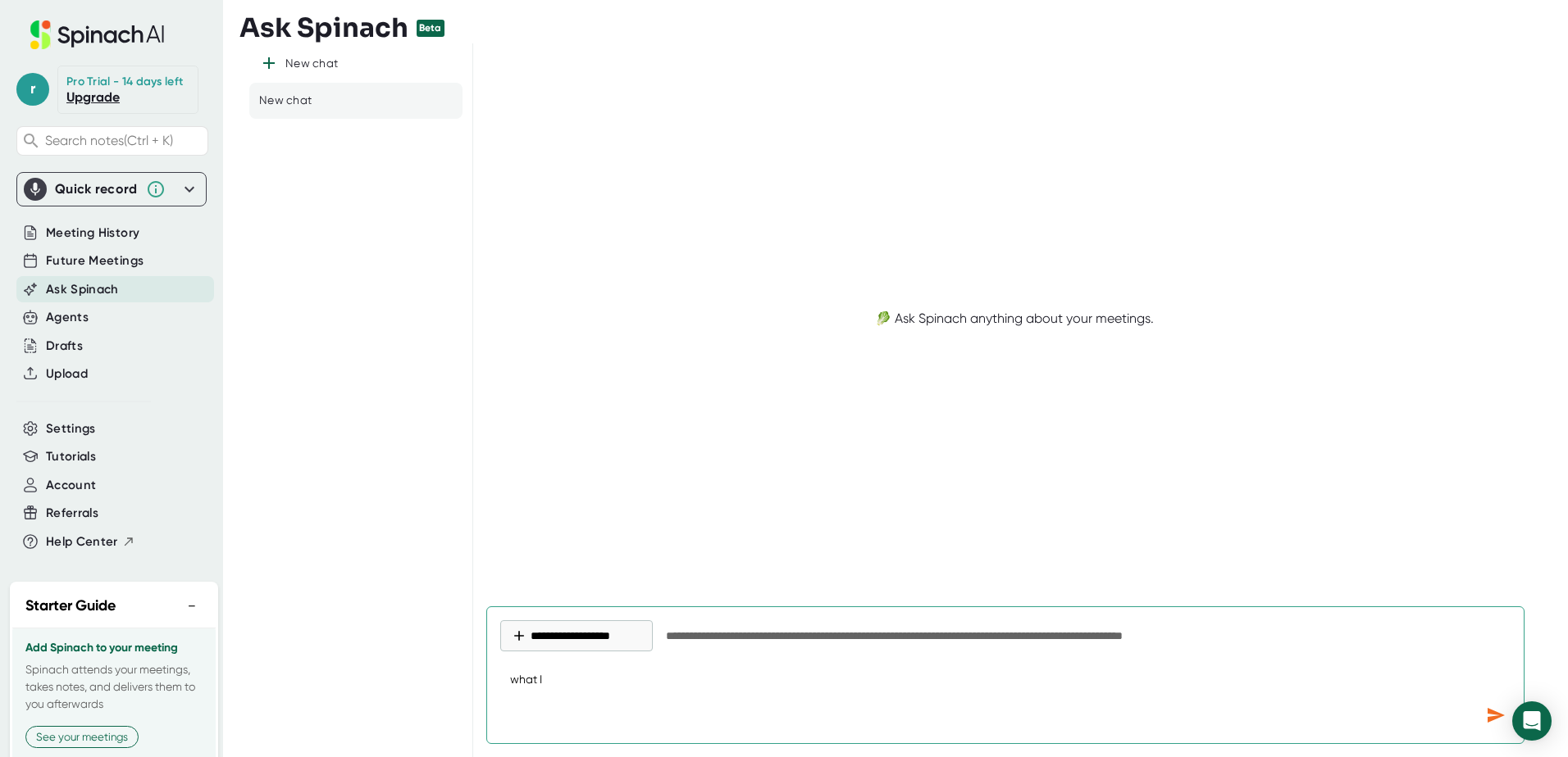
type textarea "x"
type textarea "what I ha"
type textarea "x"
type textarea "what I hav"
type textarea "x"
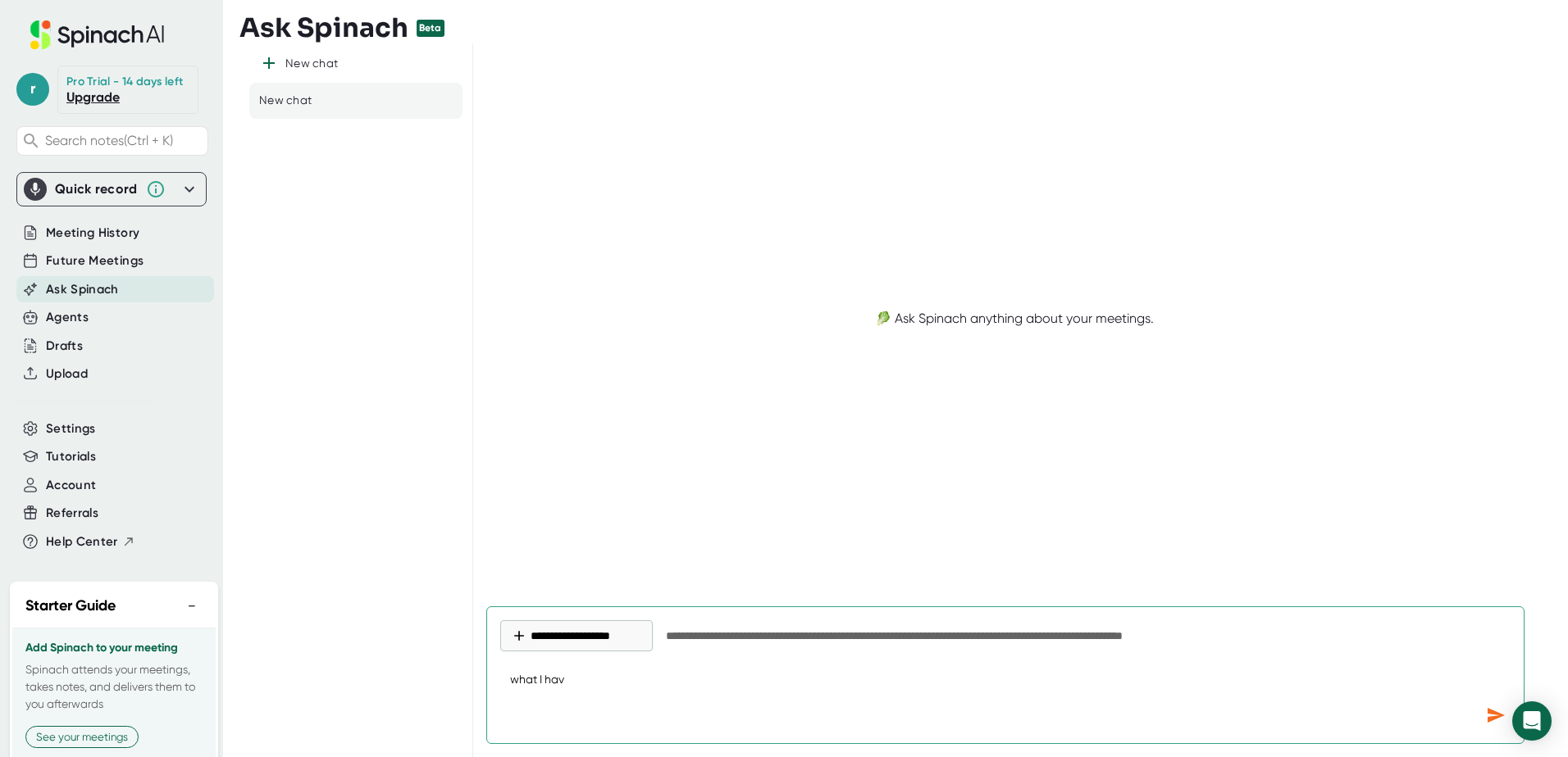
type textarea "what I have"
type textarea "x"
type textarea "what I have"
type textarea "x"
type textarea "what I have b"
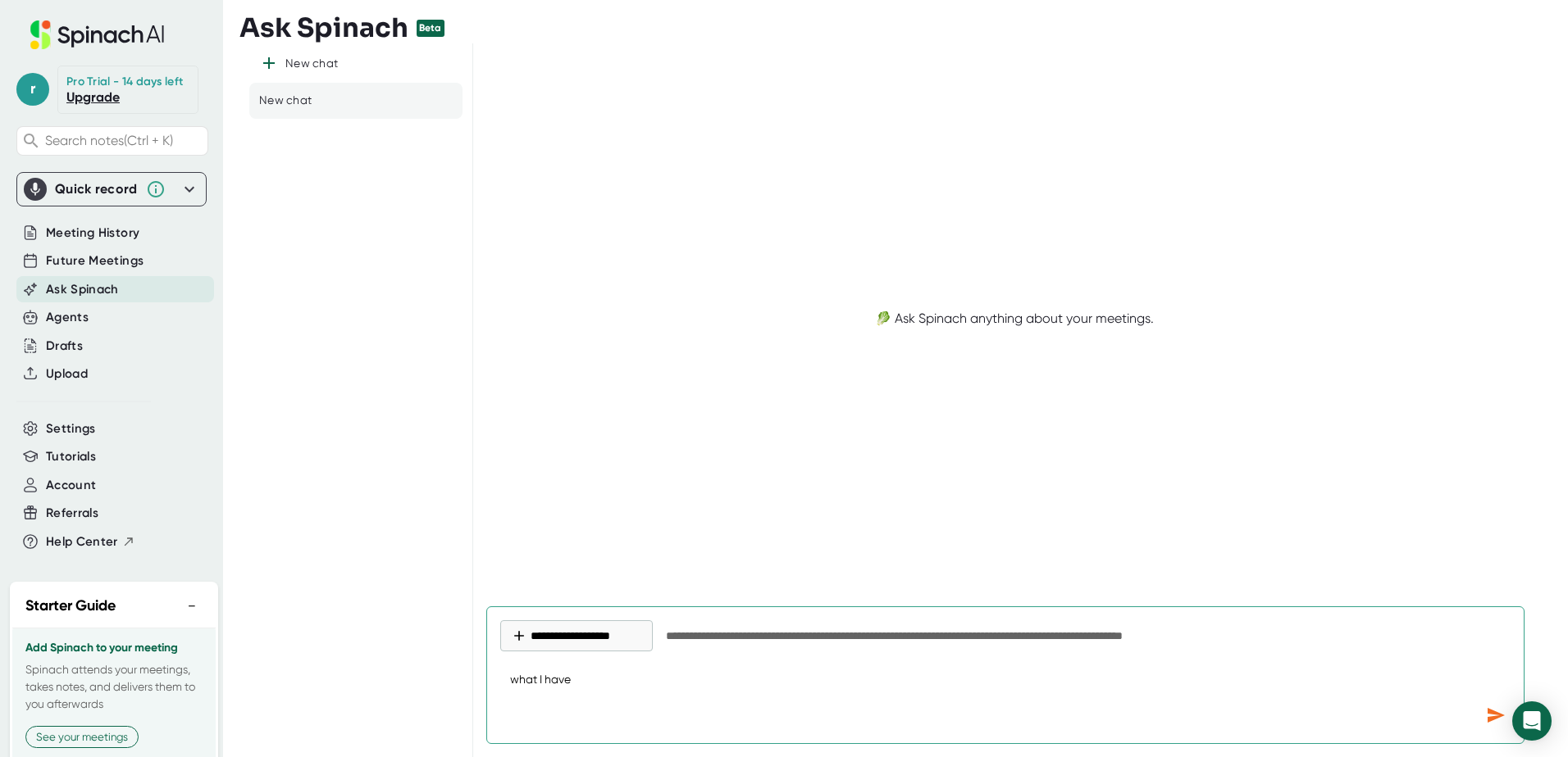
type textarea "x"
type textarea "what I have be"
type textarea "x"
type textarea "what I have bee"
type textarea "x"
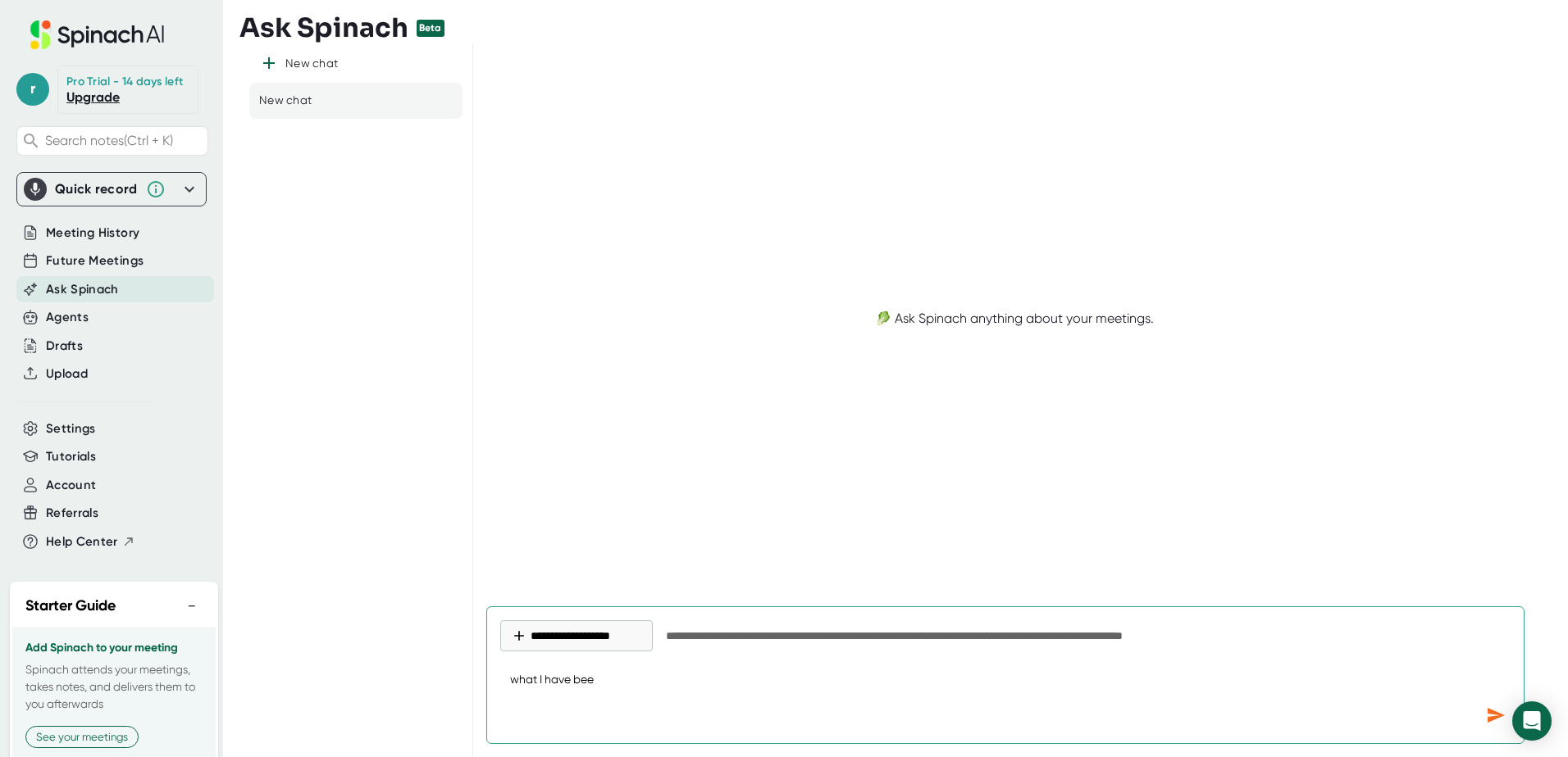
type textarea "what I have been"
type textarea "x"
type textarea "what I have been"
type textarea "x"
type textarea "what I have been l"
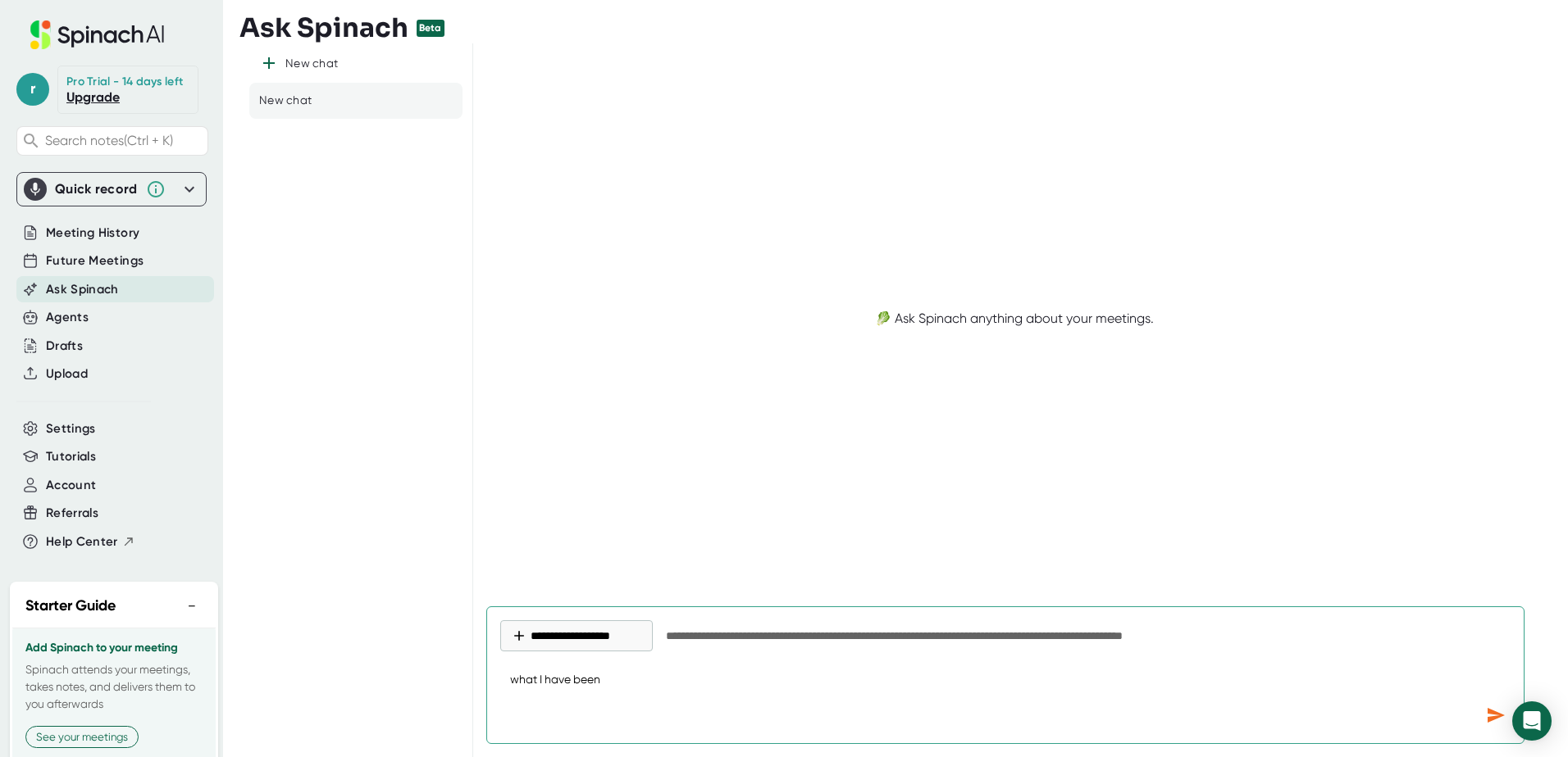
type textarea "x"
type textarea "what I have been le"
type textarea "x"
type textarea "what I have been lea"
type textarea "x"
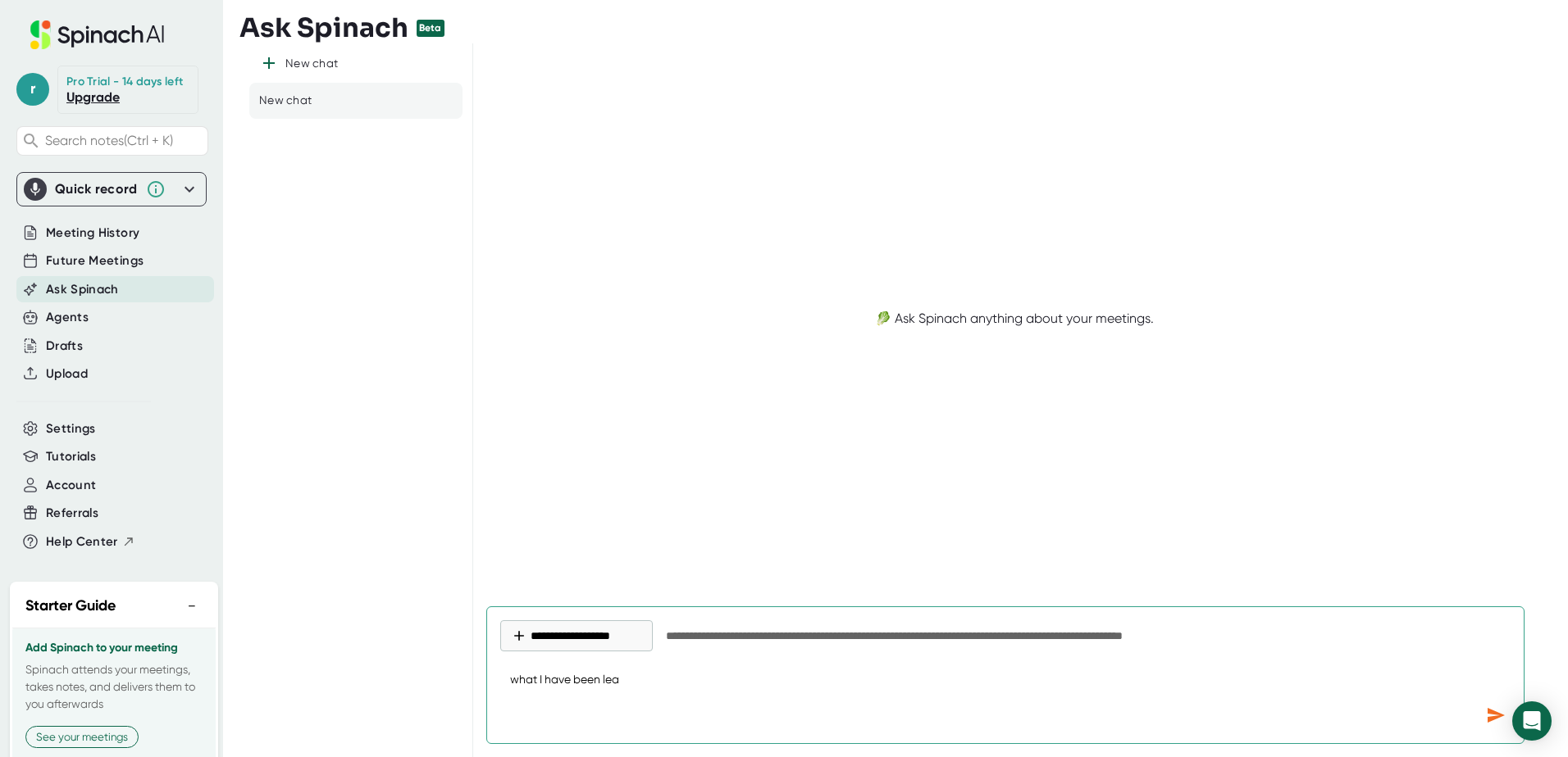
type textarea "what I have been [PERSON_NAME]"
type textarea "x"
type textarea "what I have been learn"
type textarea "x"
type textarea "what I have been learni"
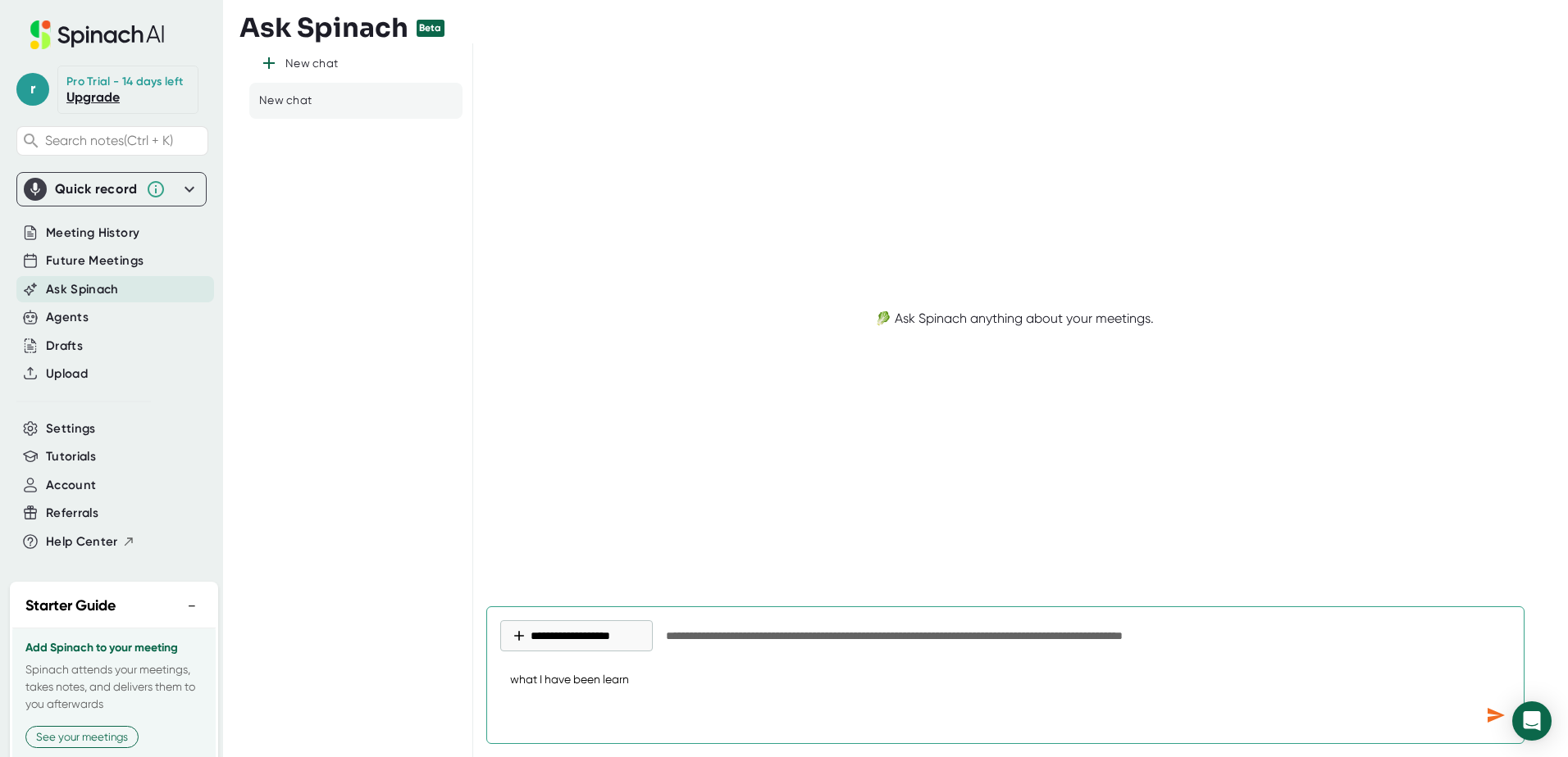
type textarea "x"
type textarea "what I have been learnin"
type textarea "x"
type textarea "what I have been learning"
type textarea "x"
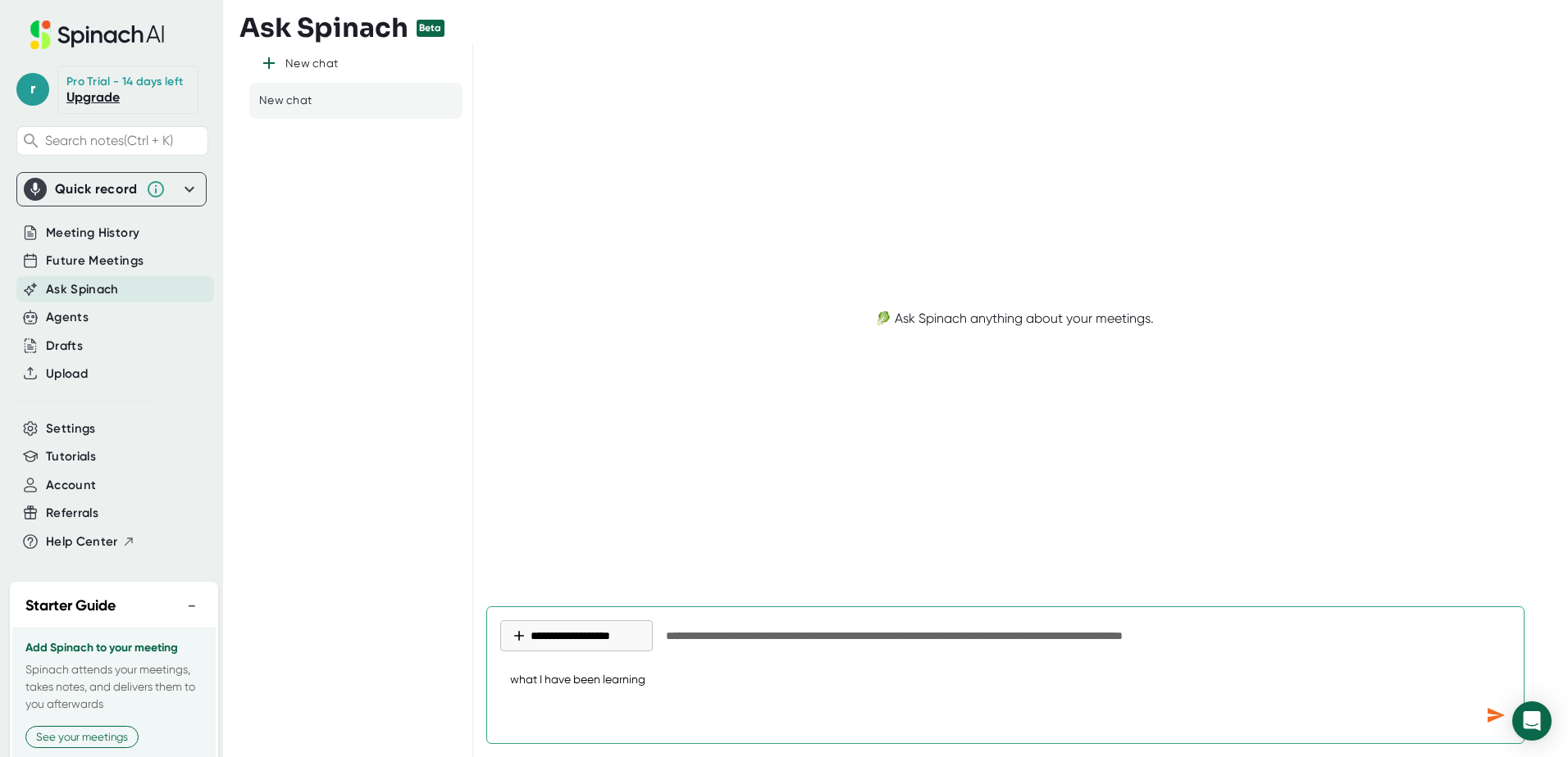
type textarea "what I have been learning"
type textarea "x"
type textarea "what I have been learning r"
type textarea "x"
type textarea "what I have been learning re"
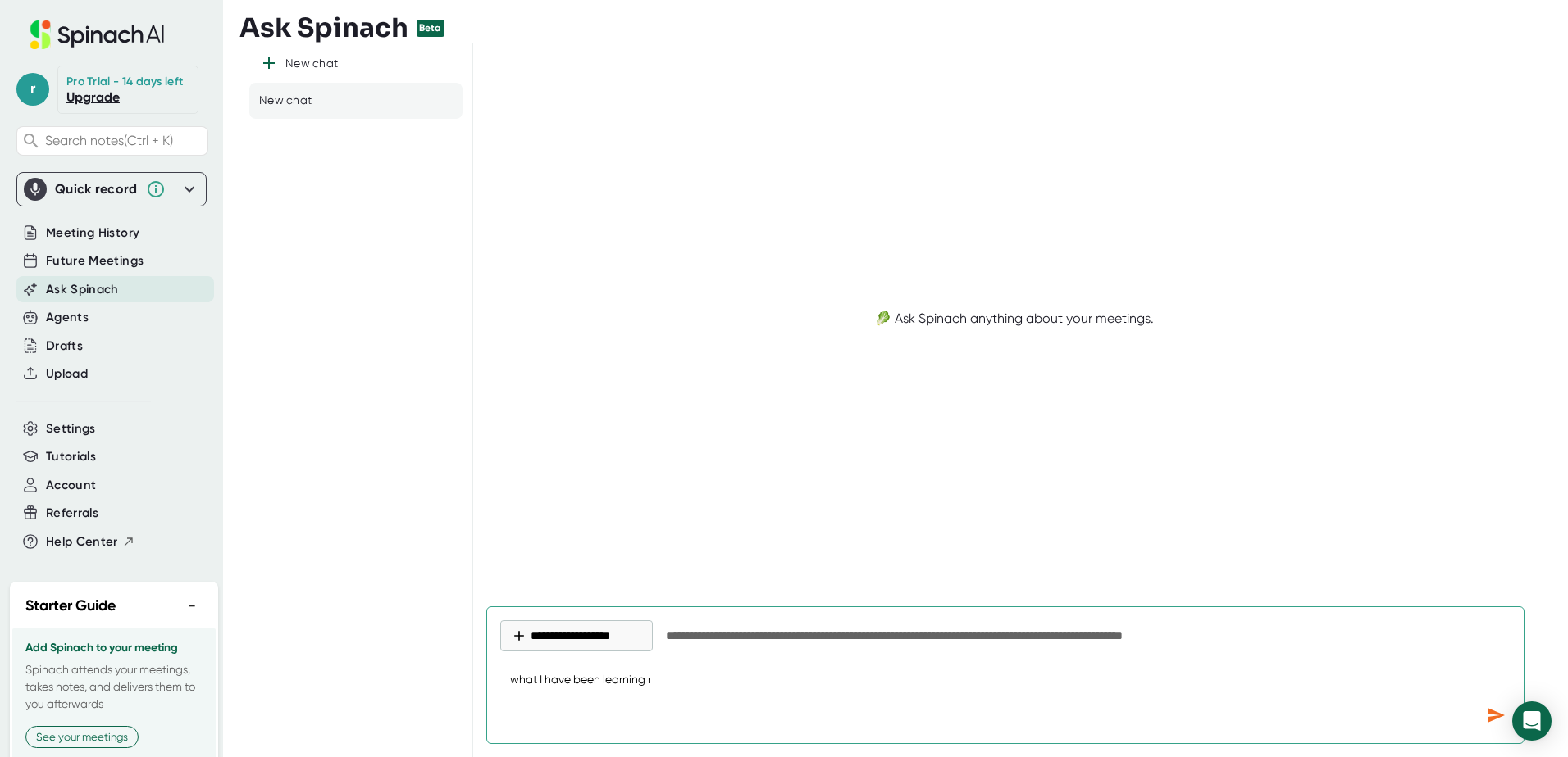
type textarea "x"
type textarea "what I have been learning rec"
type textarea "x"
type textarea "what I have been learning rece"
type textarea "x"
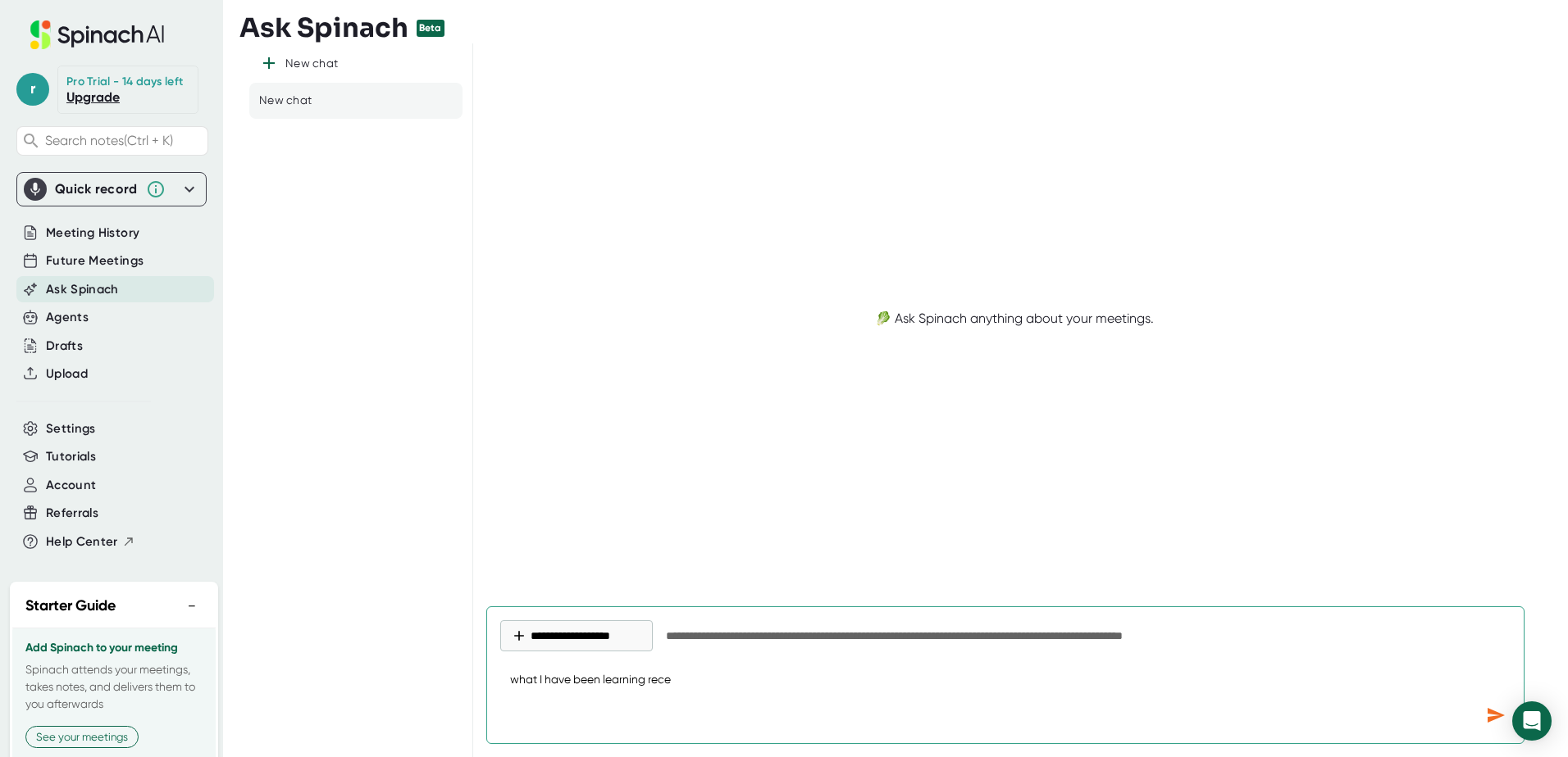
type textarea "what I have been learning recen"
type textarea "x"
type textarea "what I have been learning recent"
type textarea "x"
type textarea "what I have been learning recentl"
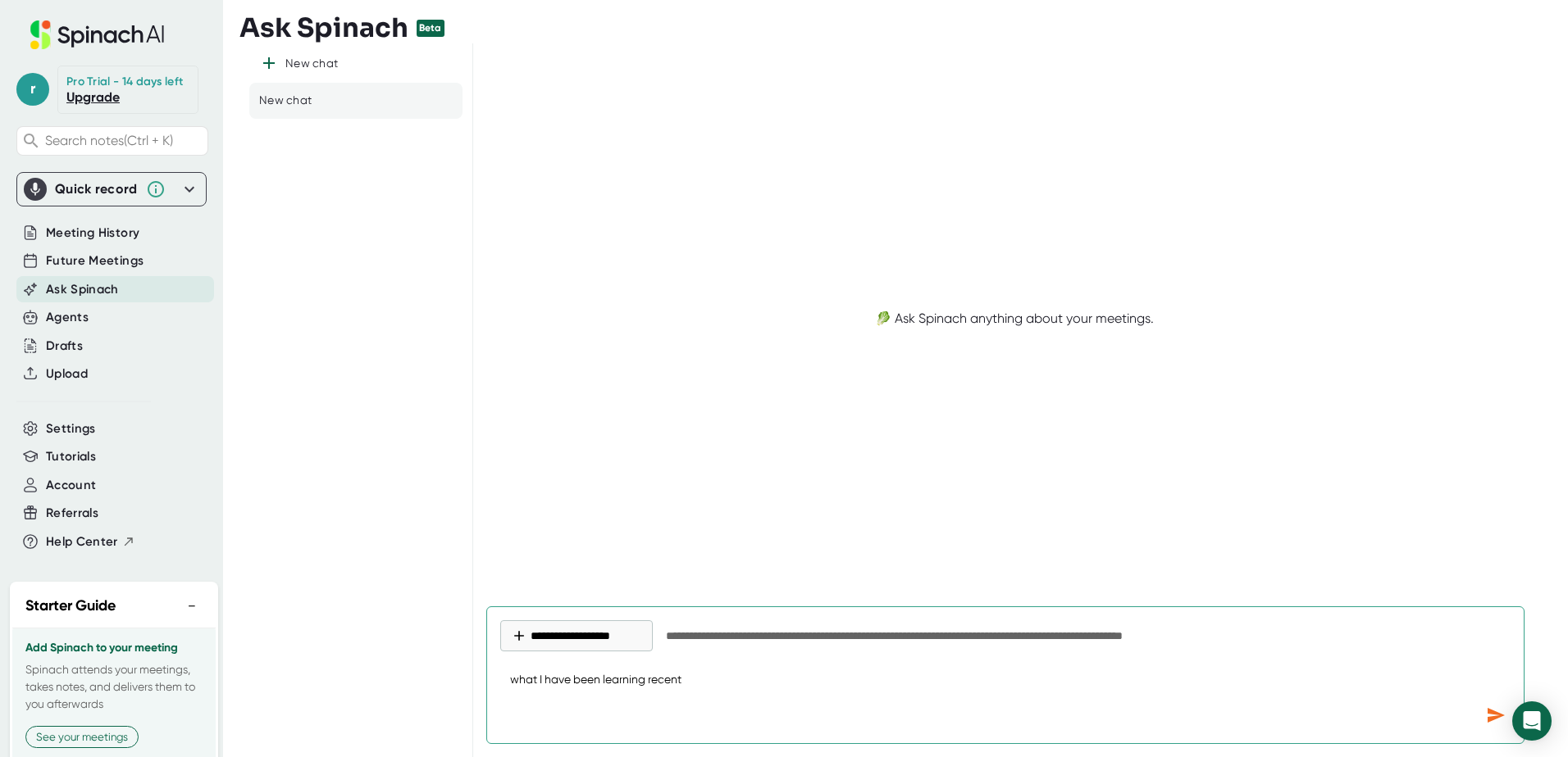
type textarea "x"
type textarea "what I have been learning recently"
type textarea "x"
type textarea "what I have been learning recently?"
type textarea "x"
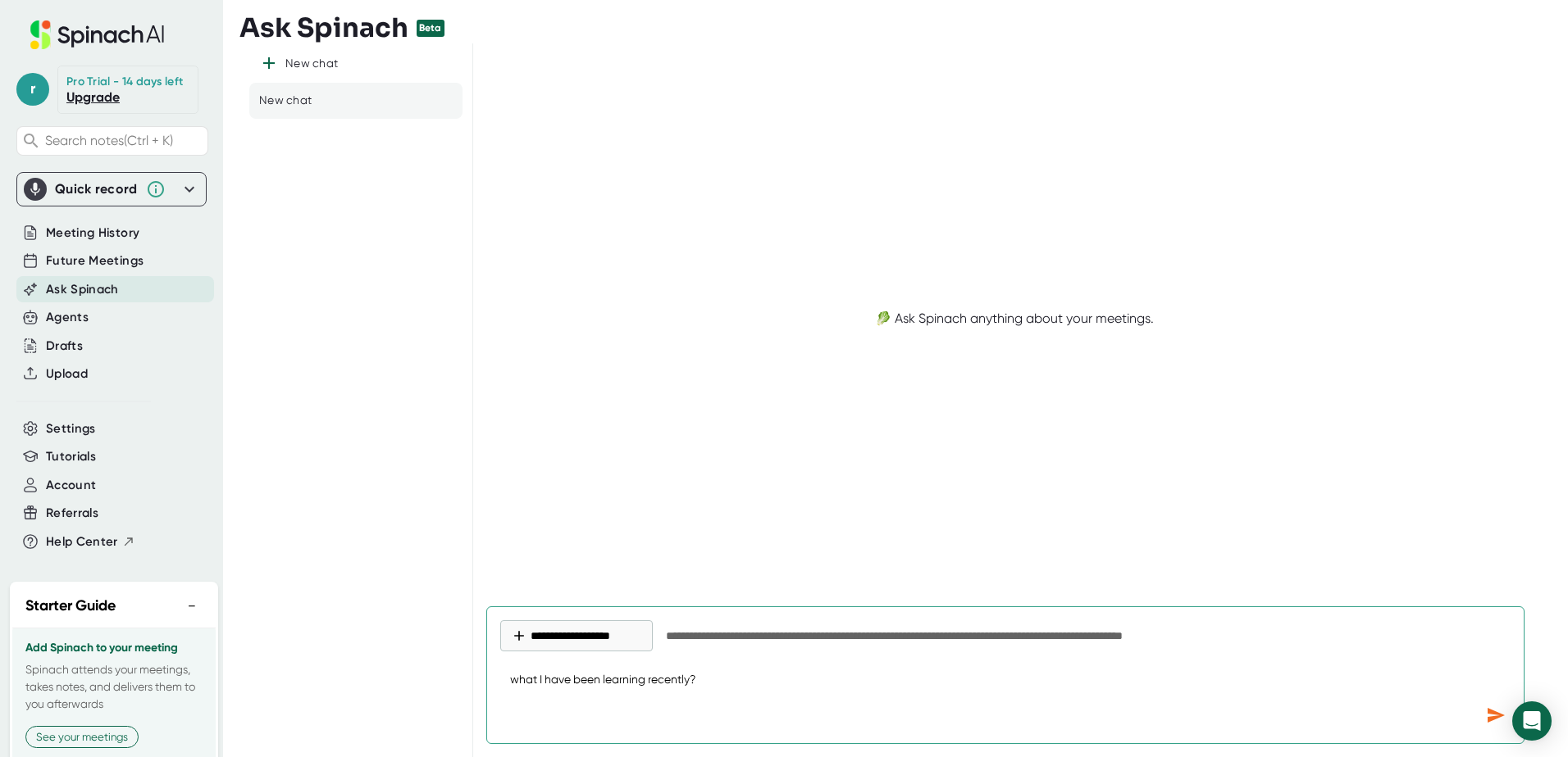
type textarea "what I have been learning recently?"
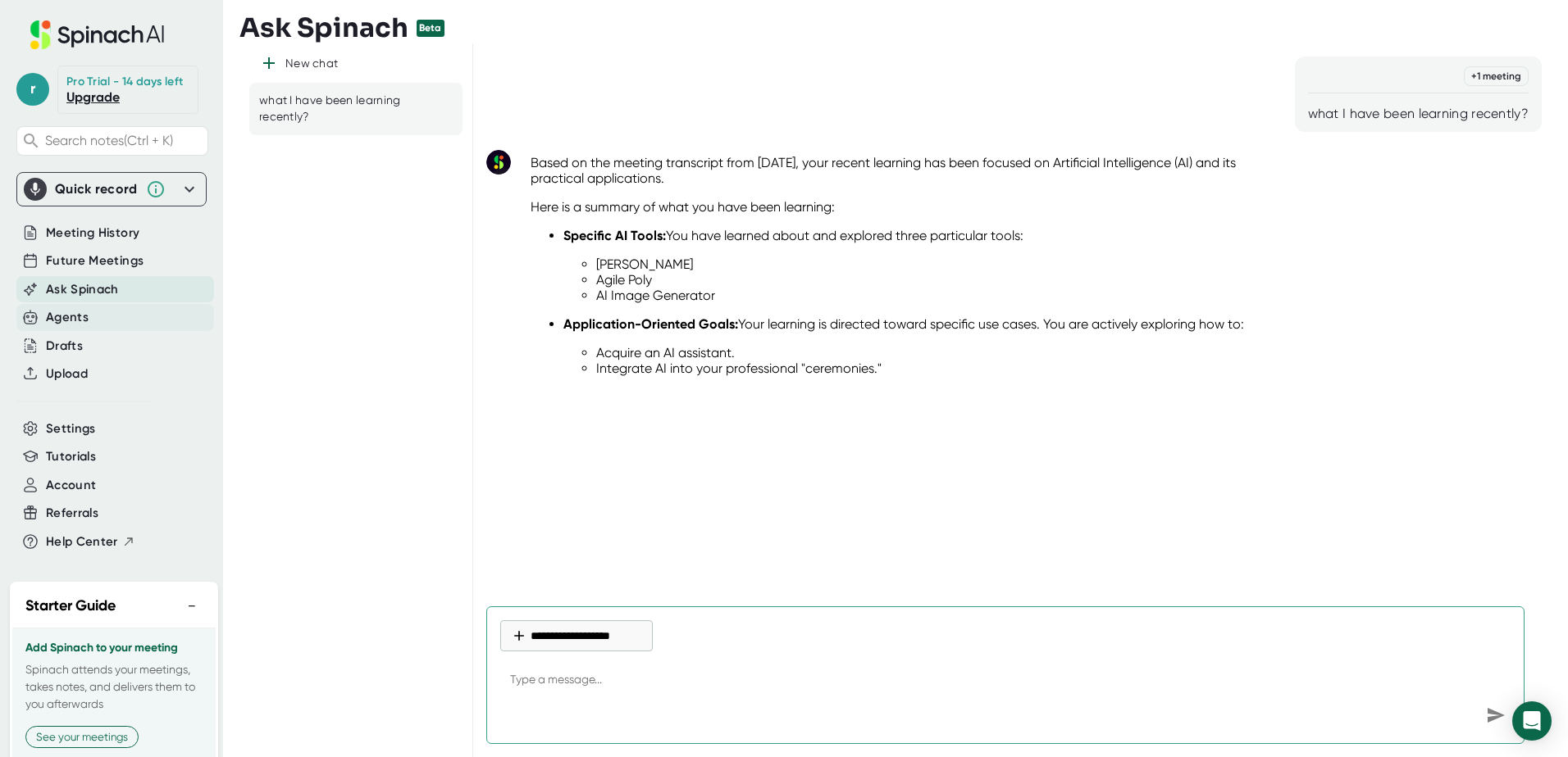
type textarea "x"
click at [65, 327] on div "Agents" at bounding box center [67, 317] width 42 height 19
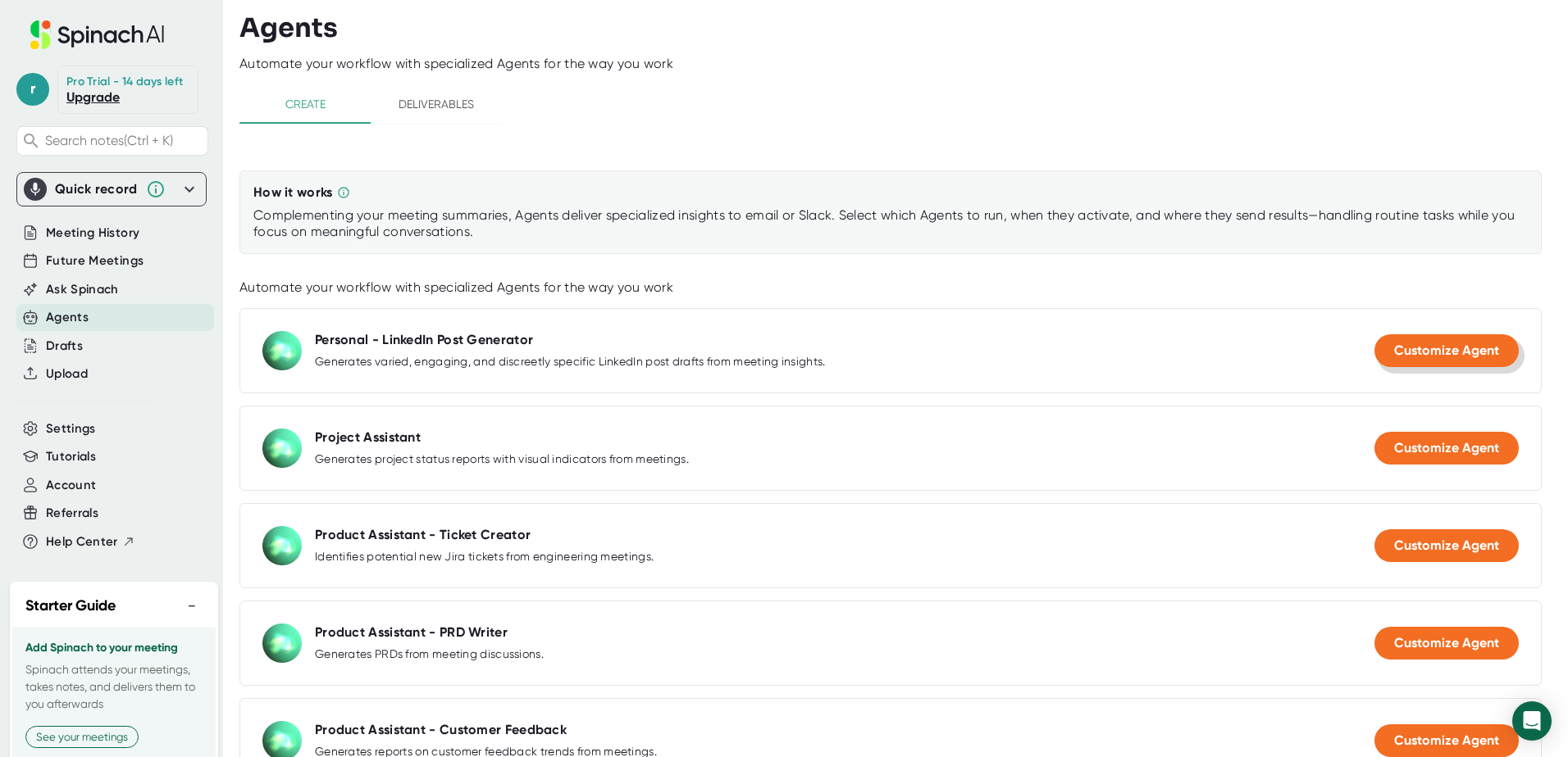
click at [1471, 344] on span "Customize Agent" at bounding box center [1447, 350] width 105 height 15
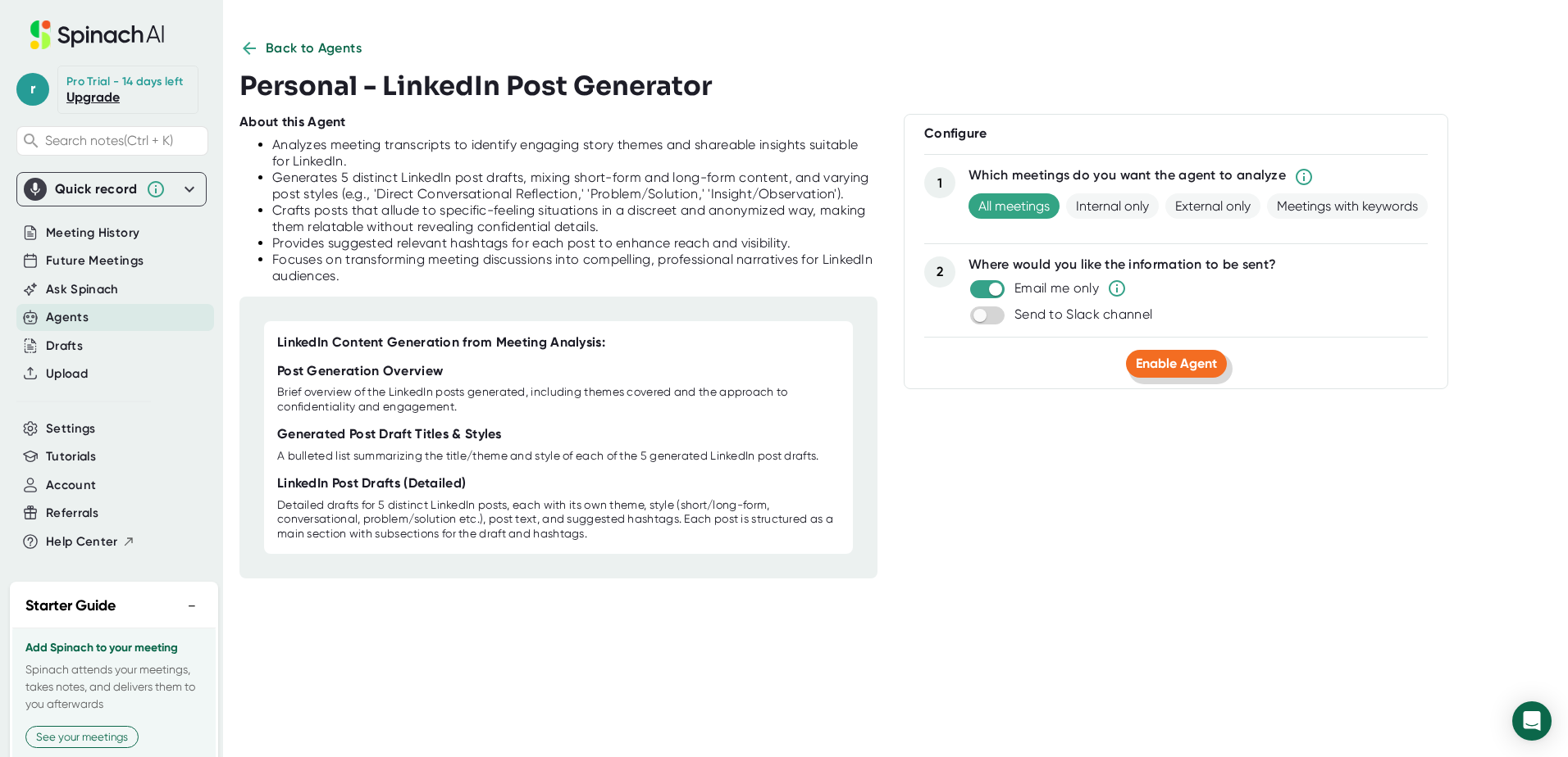
click at [1156, 362] on span "Enable Agent" at bounding box center [1176, 364] width 81 height 15
click at [105, 243] on span "Meeting History" at bounding box center [92, 233] width 93 height 19
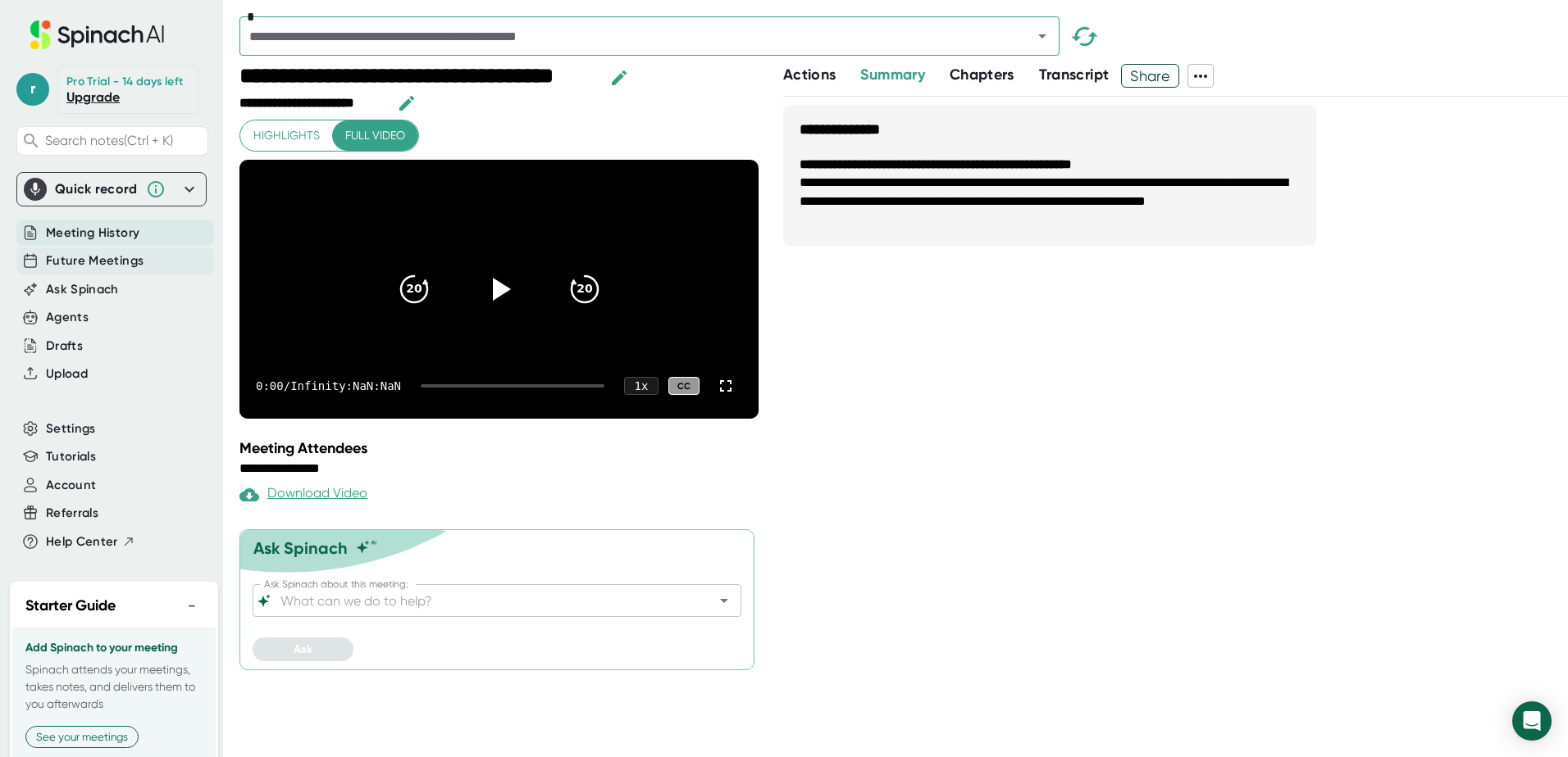
click at [112, 271] on span "Future Meetings" at bounding box center [94, 261] width 97 height 19
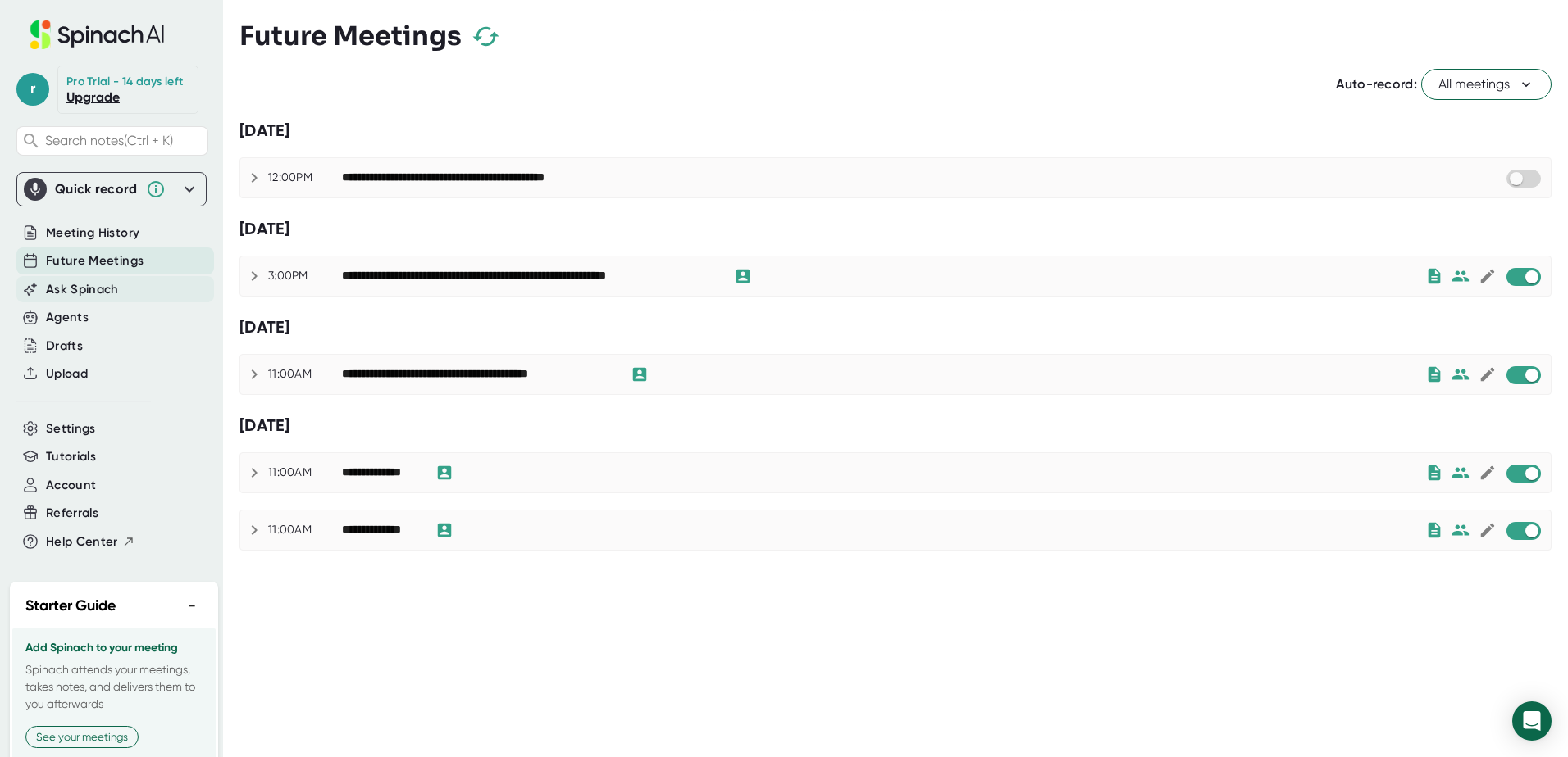
click at [108, 299] on span "Ask Spinach" at bounding box center [82, 289] width 73 height 19
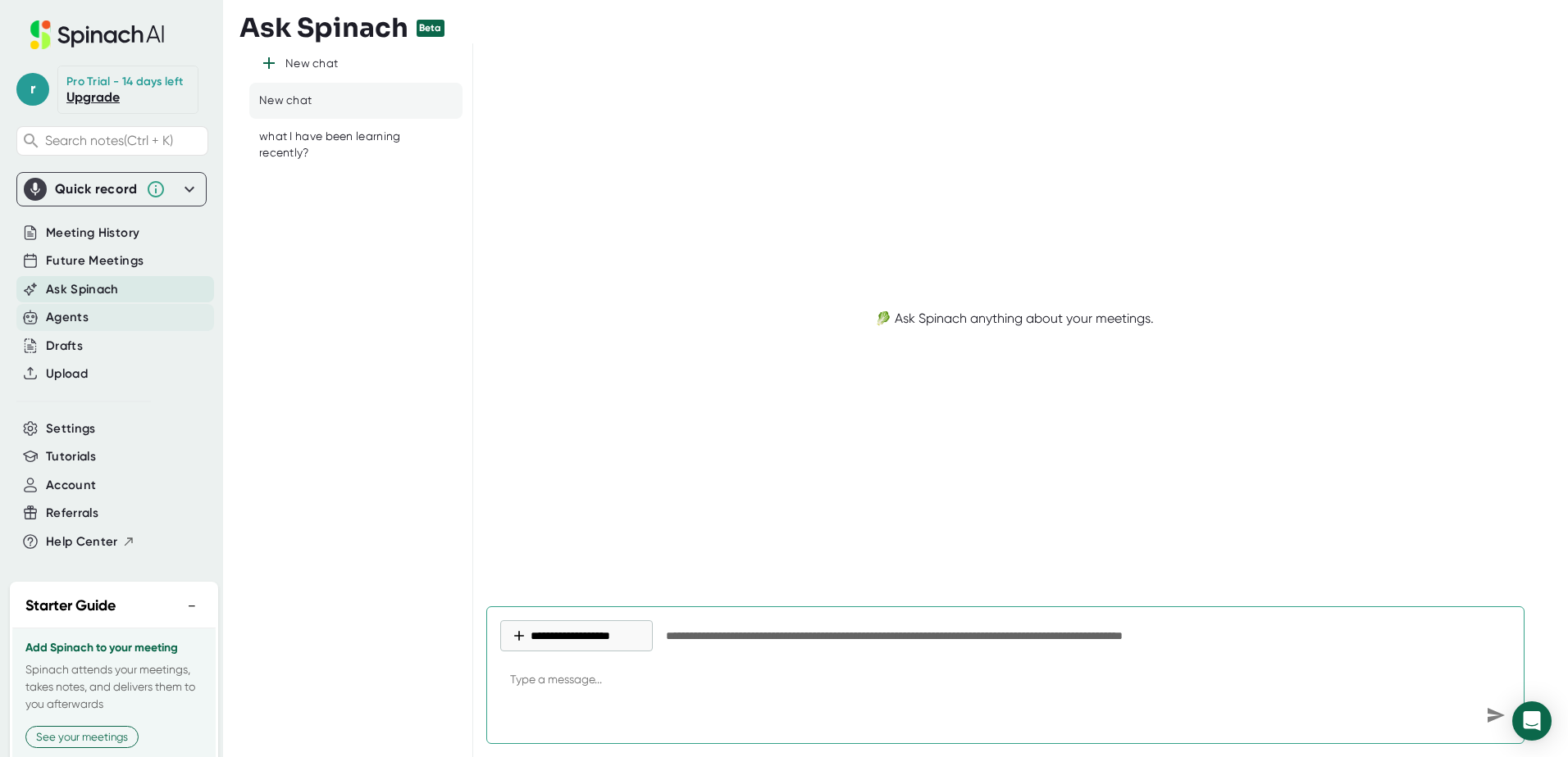
type textarea "x"
click at [84, 326] on div "Agents" at bounding box center [67, 317] width 42 height 19
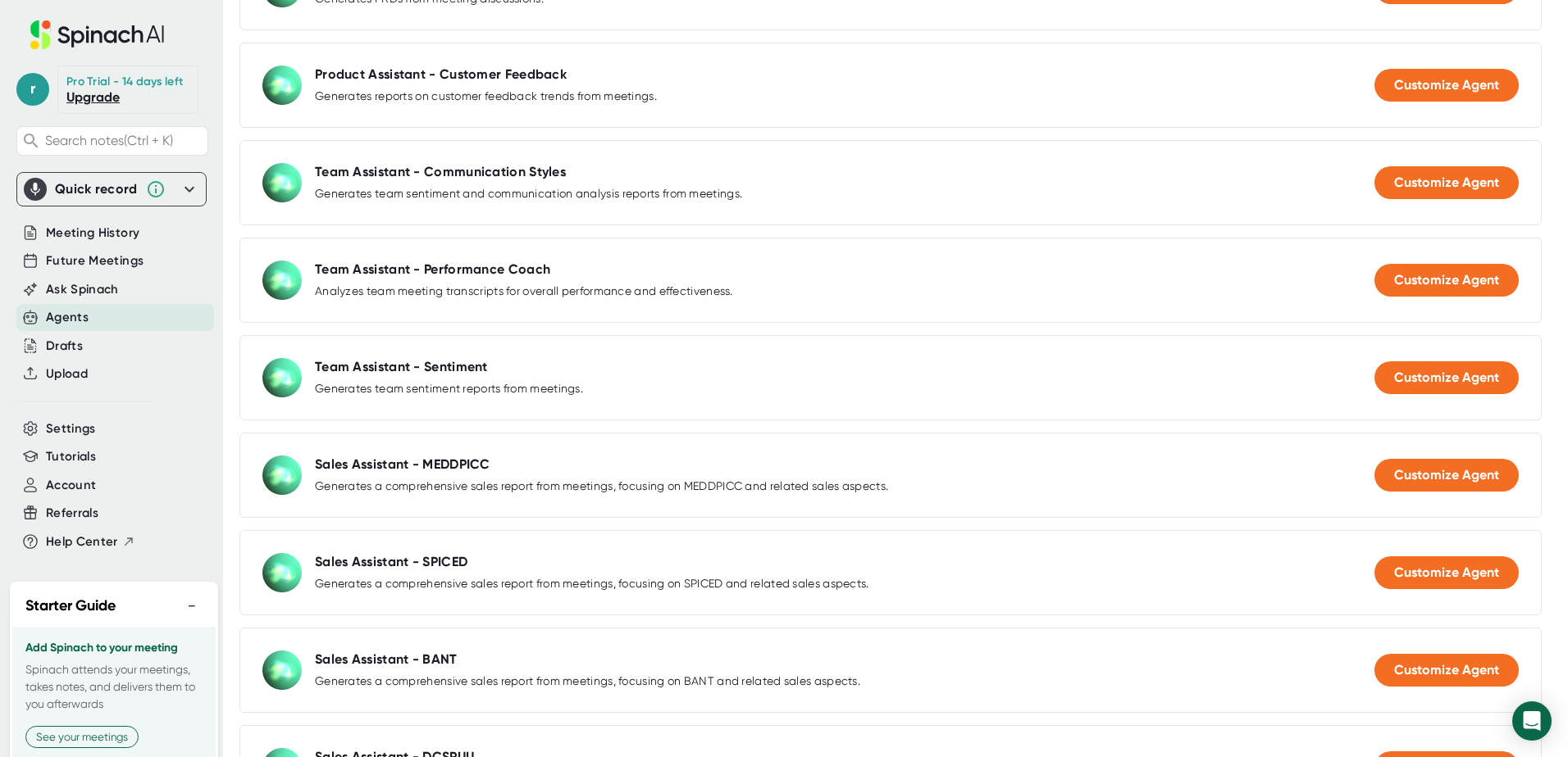
scroll to position [738, 0]
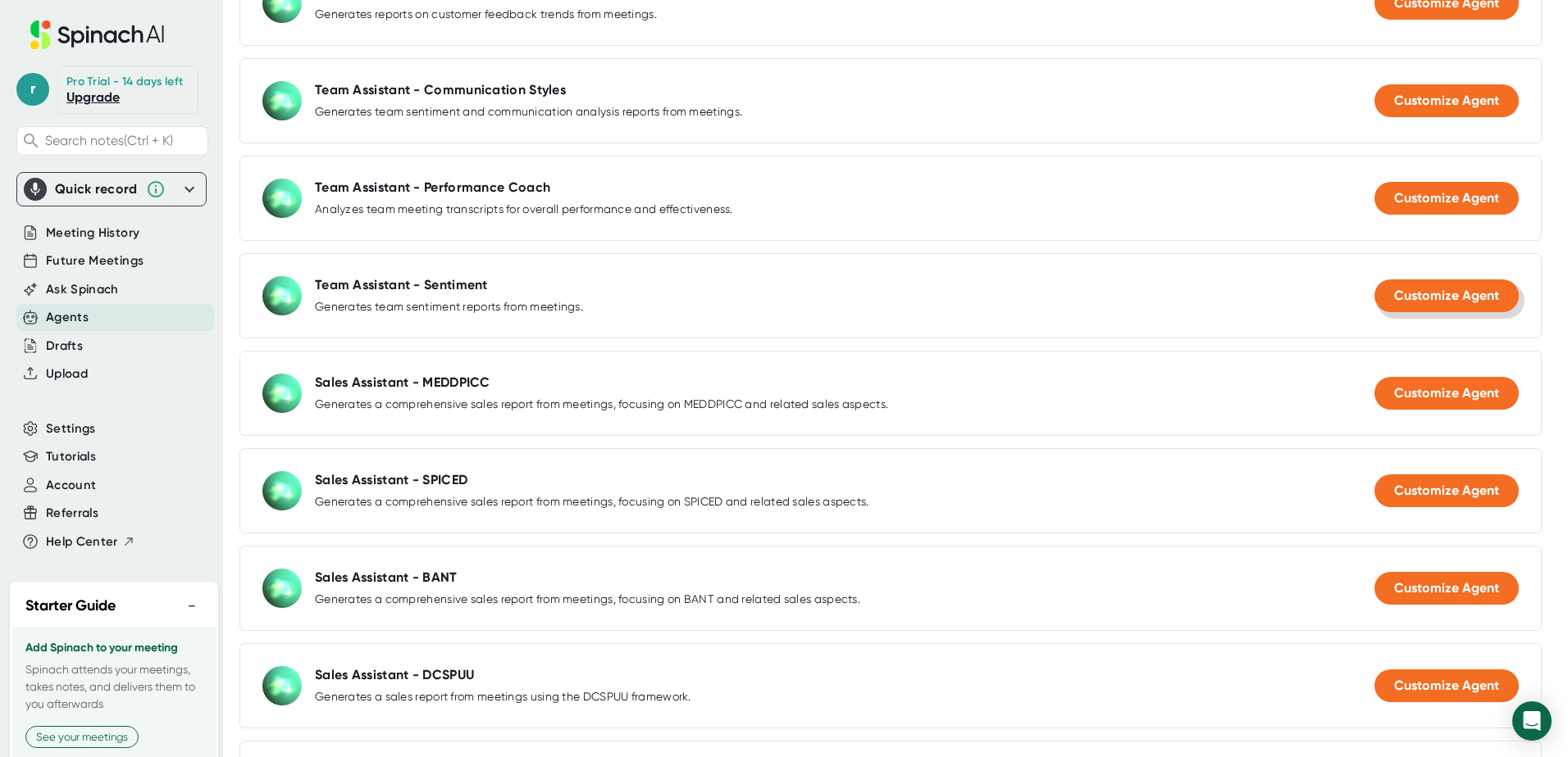
click at [1447, 292] on span "Customize Agent" at bounding box center [1447, 295] width 105 height 15
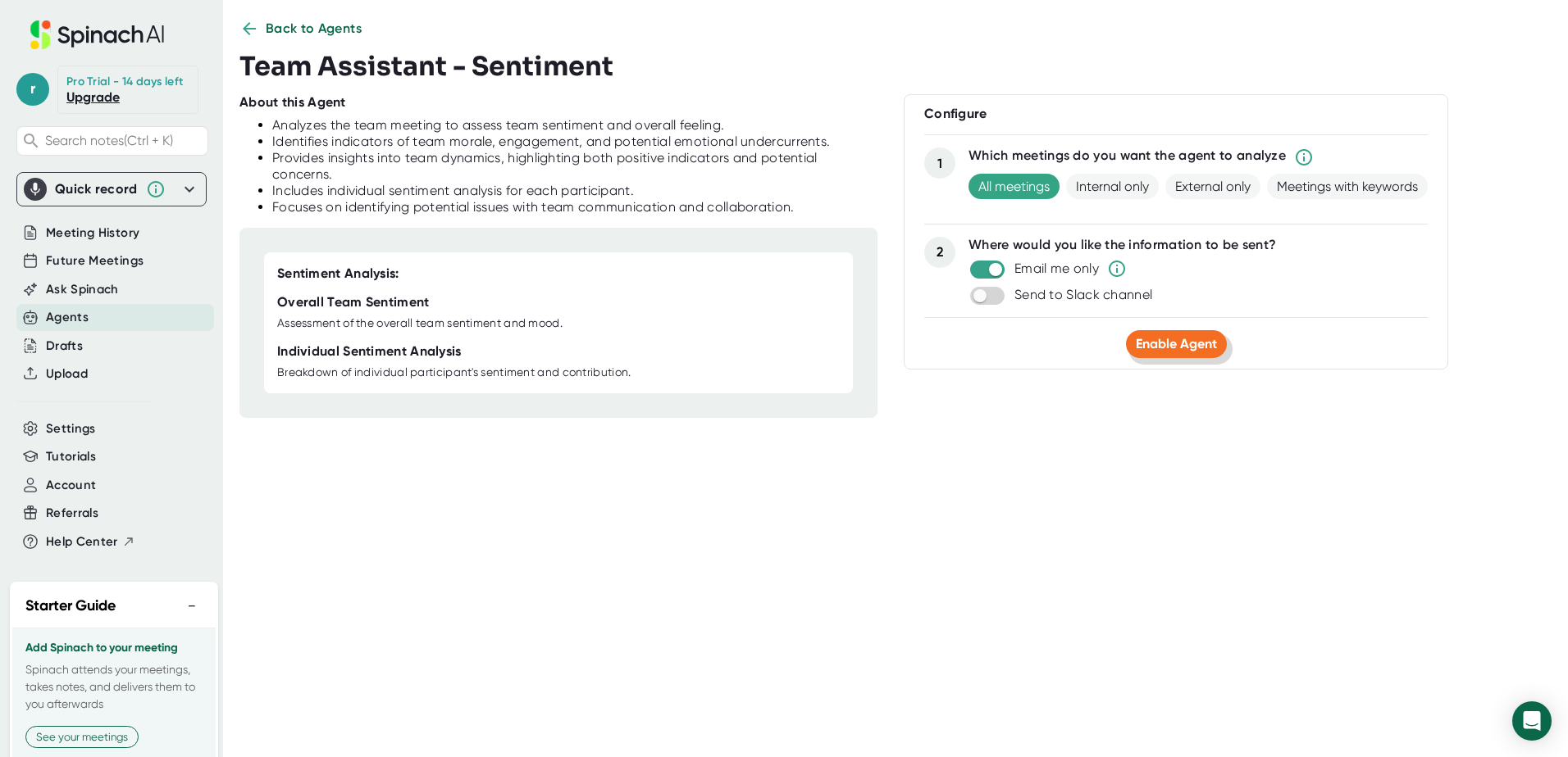
click at [1195, 352] on button "Enable Agent" at bounding box center [1176, 344] width 101 height 28
click at [79, 466] on span "Tutorials" at bounding box center [70, 457] width 50 height 19
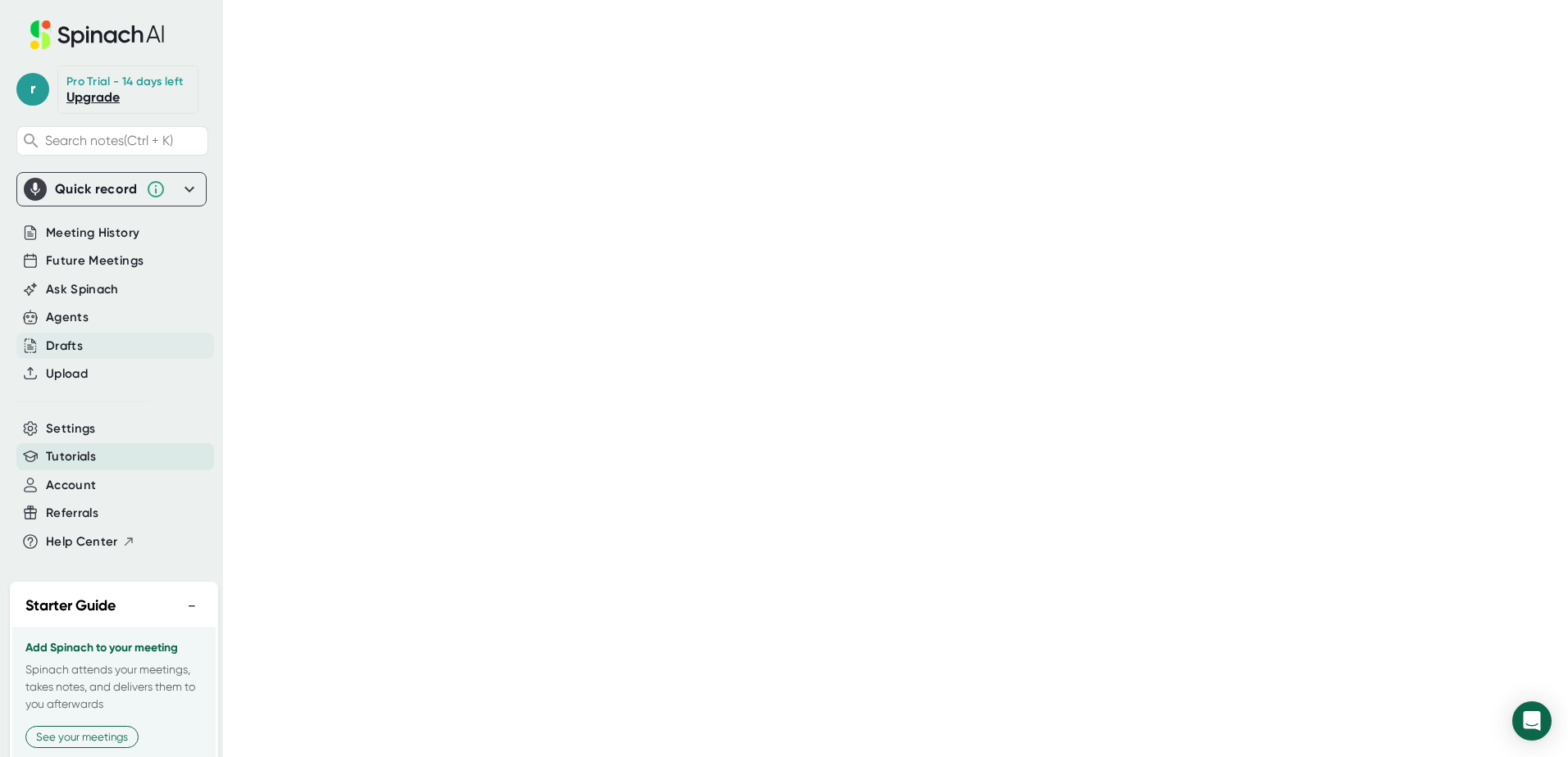
click at [68, 356] on div "Drafts" at bounding box center [64, 346] width 37 height 19
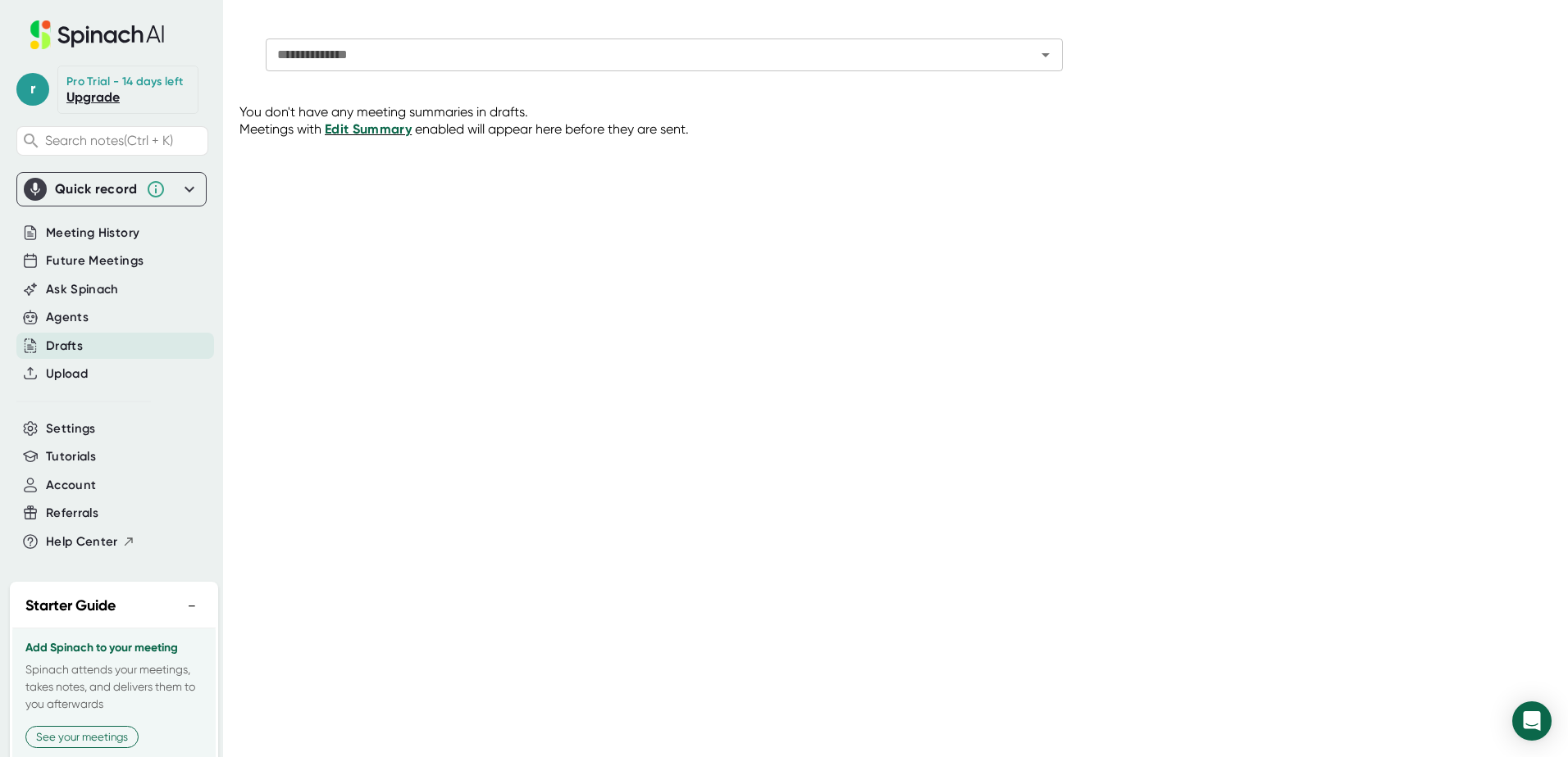
click at [371, 132] on span "Edit Summary" at bounding box center [368, 129] width 87 height 15
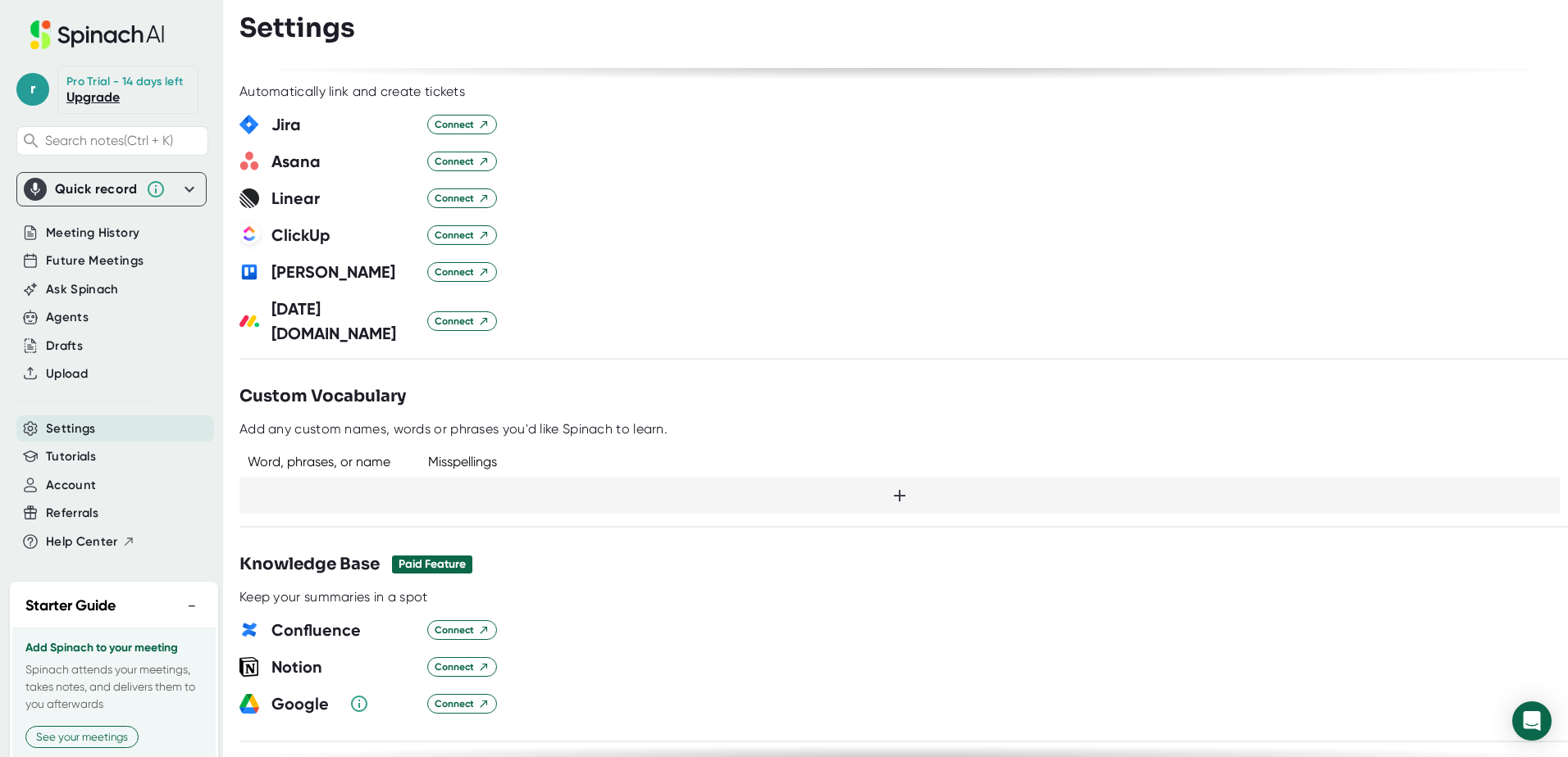
scroll to position [996, 0]
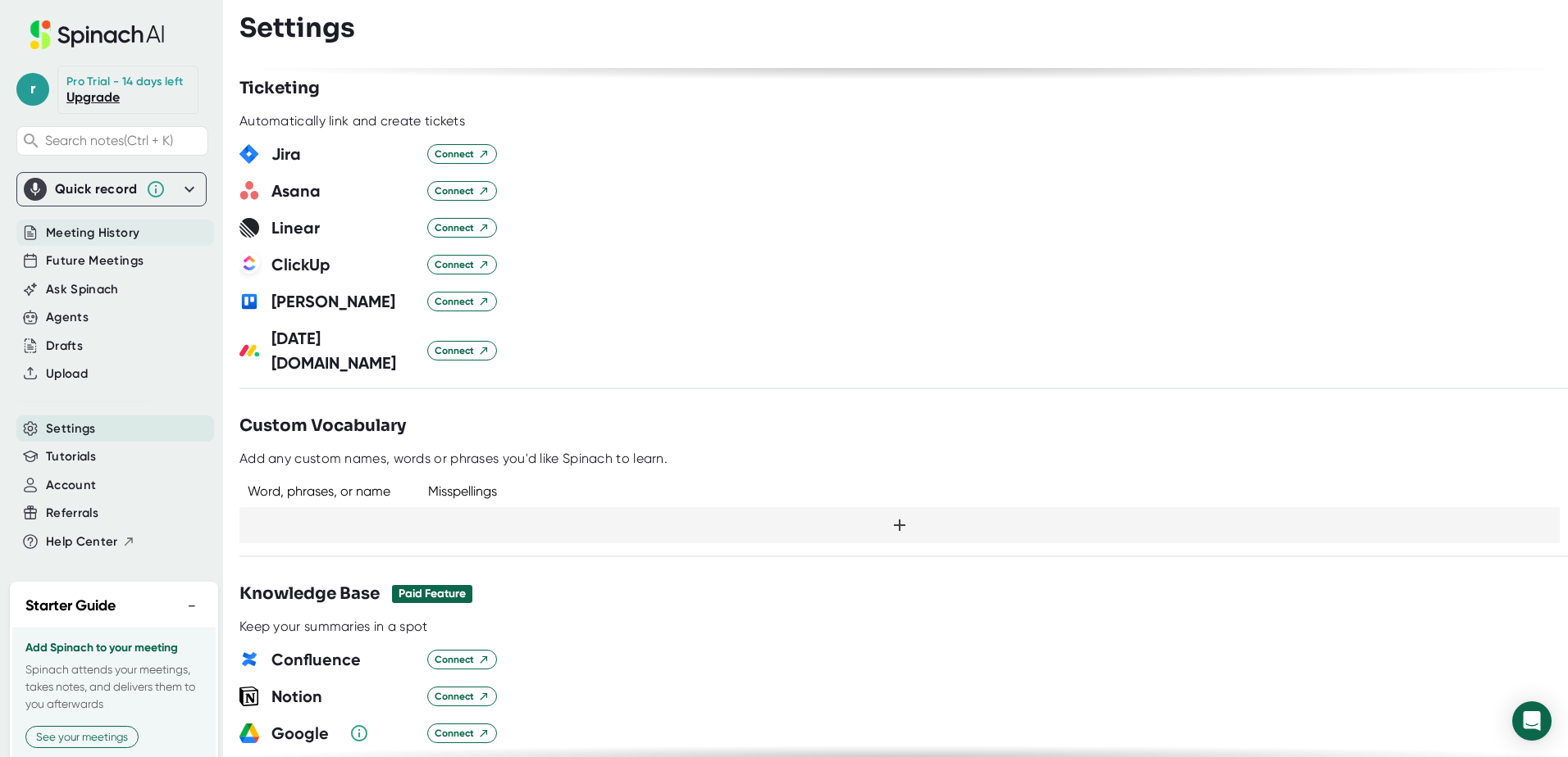
click at [98, 243] on span "Meeting History" at bounding box center [92, 233] width 93 height 19
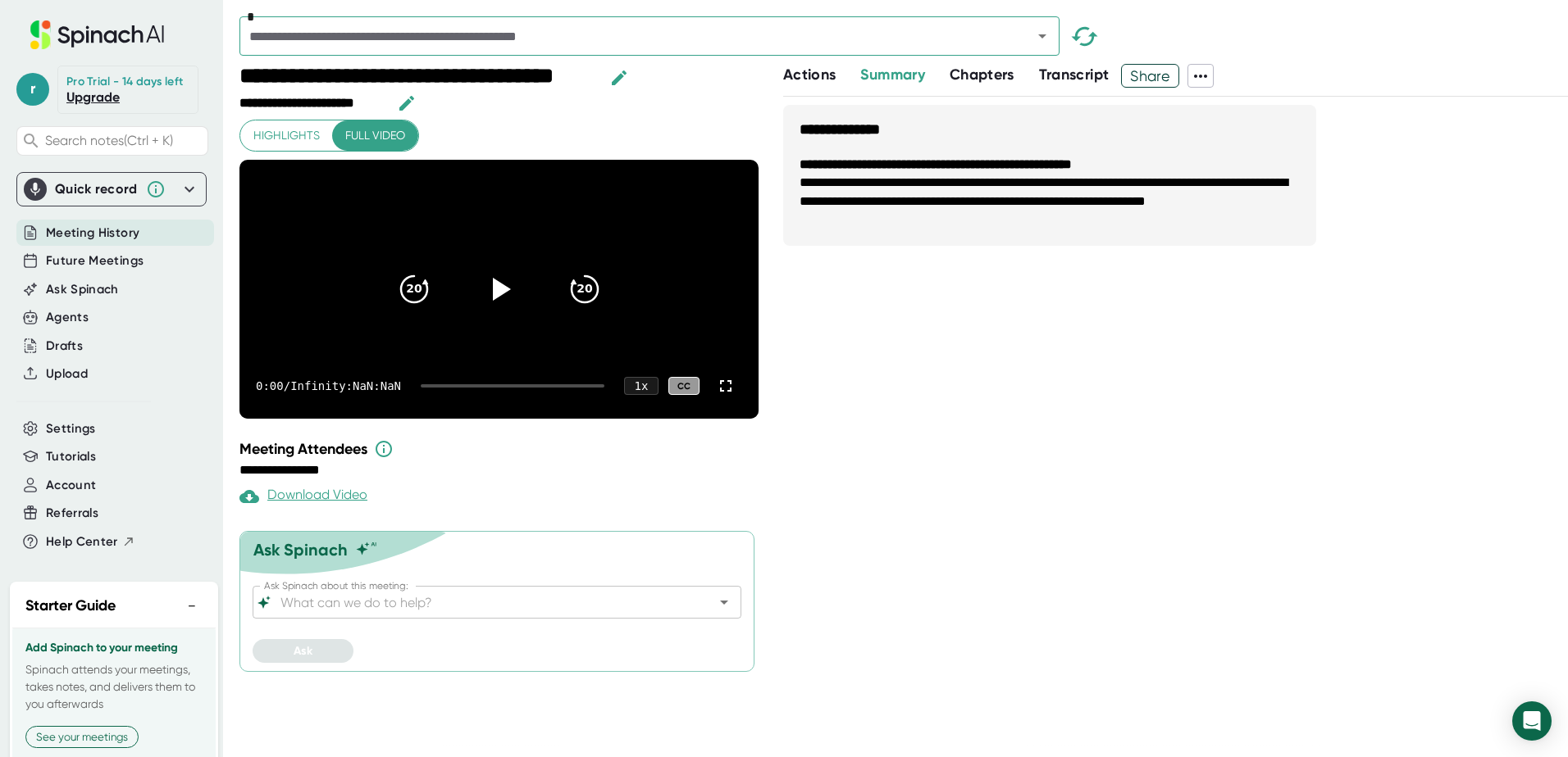
click at [97, 30] on icon at bounding box center [96, 35] width 219 height 29
click at [493, 277] on icon at bounding box center [501, 289] width 19 height 24
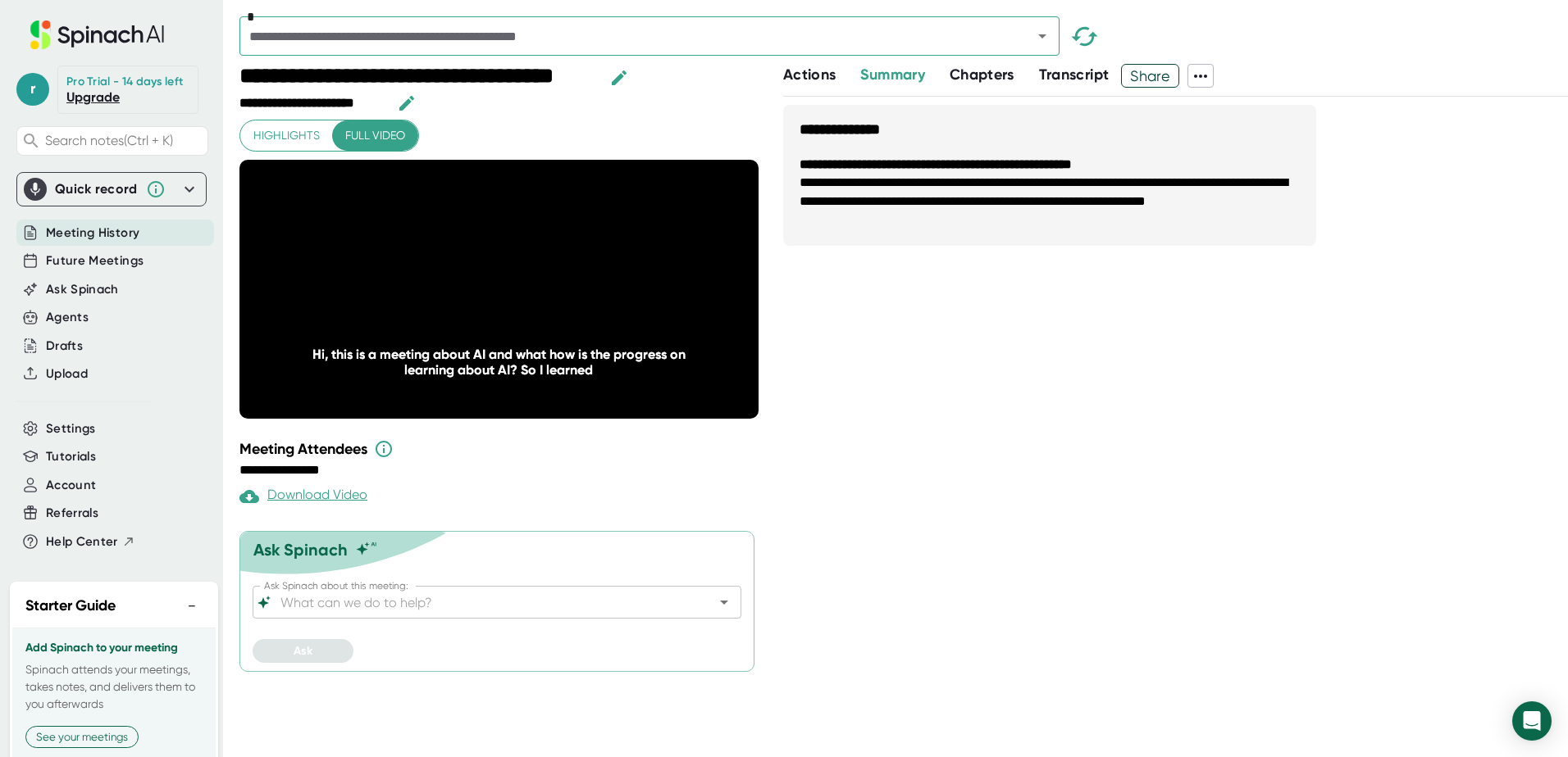
click at [93, 32] on icon at bounding box center [97, 36] width 12 height 13
click at [1071, 557] on div "**********" at bounding box center [1175, 426] width 784 height 660
